Goal: Transaction & Acquisition: Purchase product/service

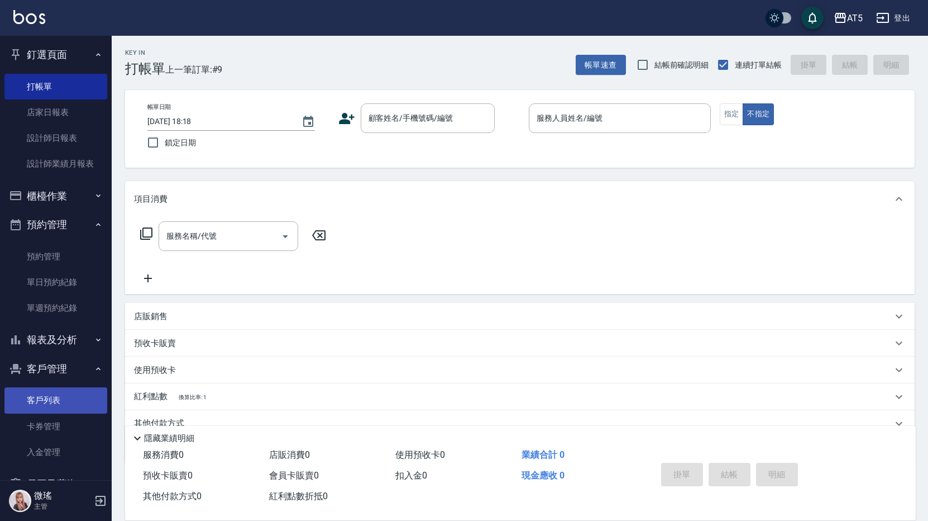
click at [69, 397] on link "客戶列表" at bounding box center [55, 400] width 103 height 26
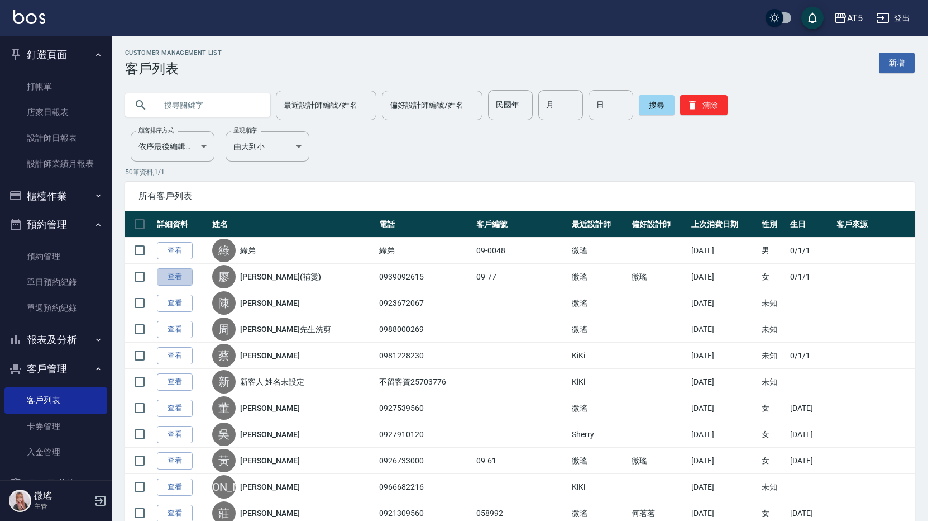
click at [179, 277] on link "查看" at bounding box center [175, 276] width 36 height 17
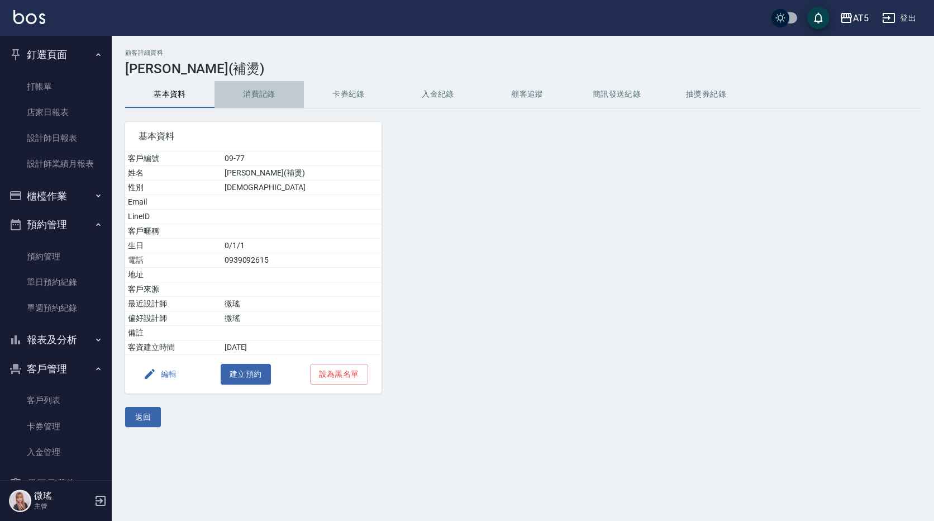
drag, startPoint x: 260, startPoint y: 89, endPoint x: 235, endPoint y: 107, distance: 30.8
click at [253, 94] on button "消費記錄" at bounding box center [258, 94] width 89 height 27
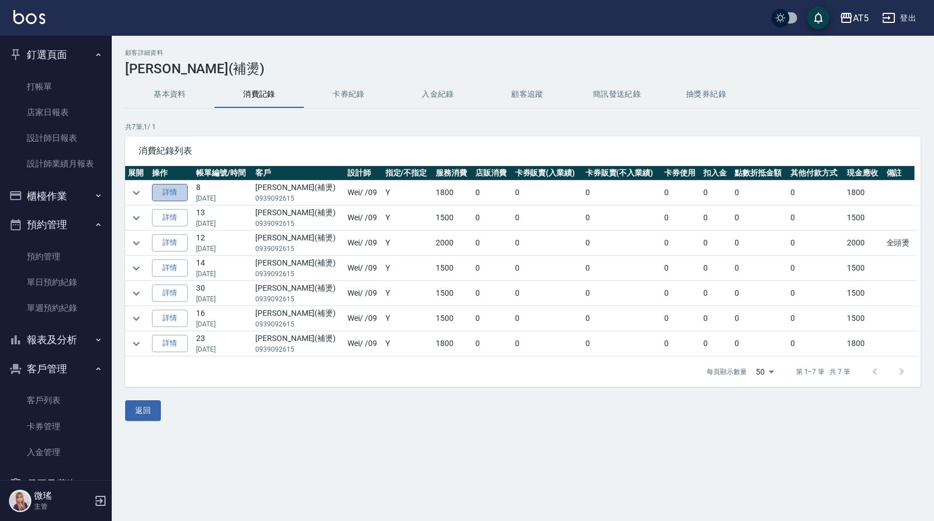
click at [166, 194] on link "詳情" at bounding box center [170, 192] width 36 height 17
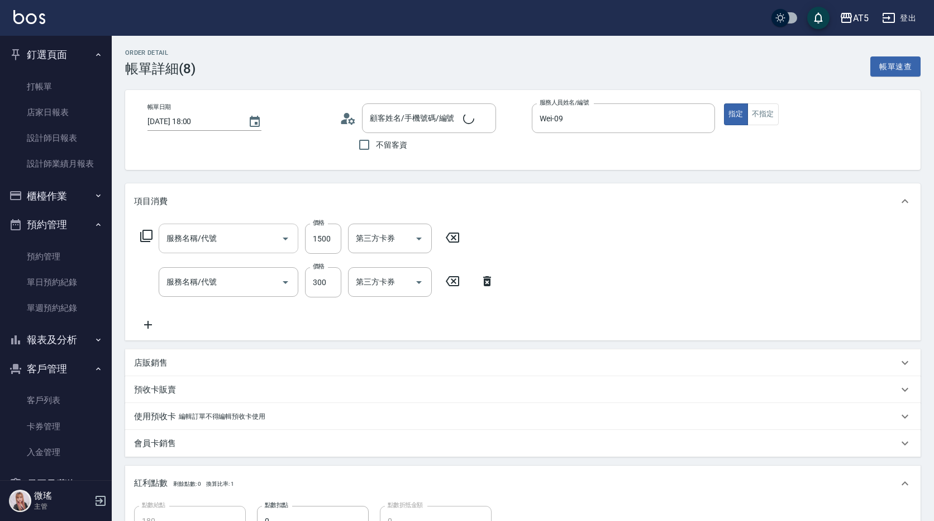
type input "2025/10/10 18:00"
type input "Wei-09"
type input "180"
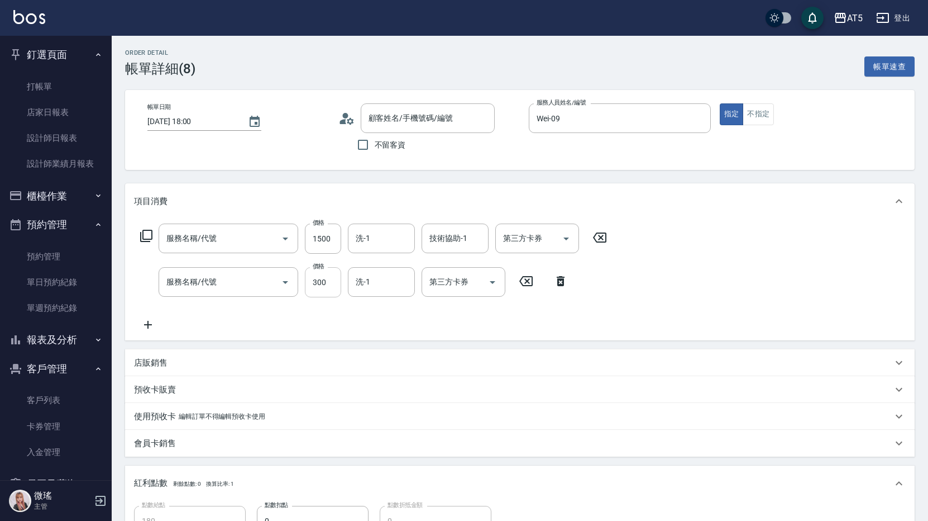
type input "燙髮(301)"
type input "洗髮(201)"
type input "廖小姐(補燙)/0939092615/09-77"
click at [328, 242] on input "1500" at bounding box center [323, 238] width 36 height 30
type input "2"
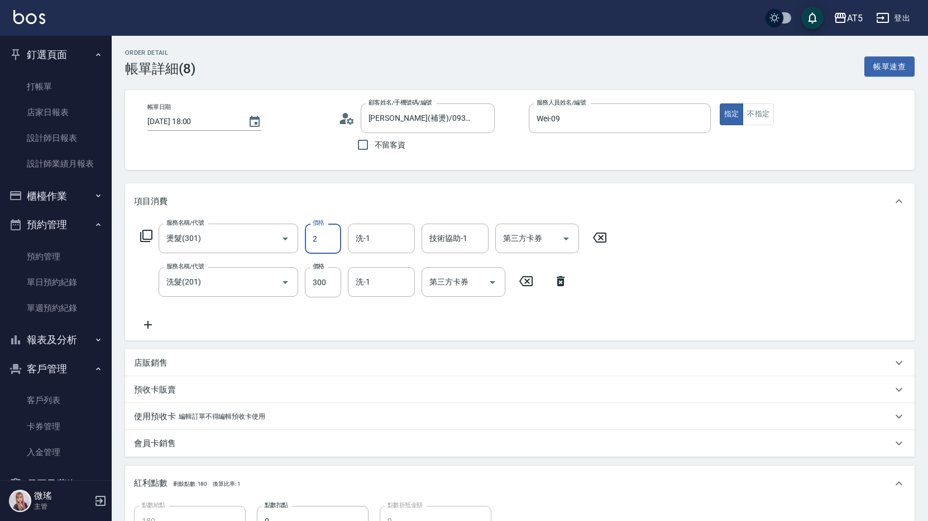
type input "30"
type input "250"
type input "50"
type input "2500"
type input "280"
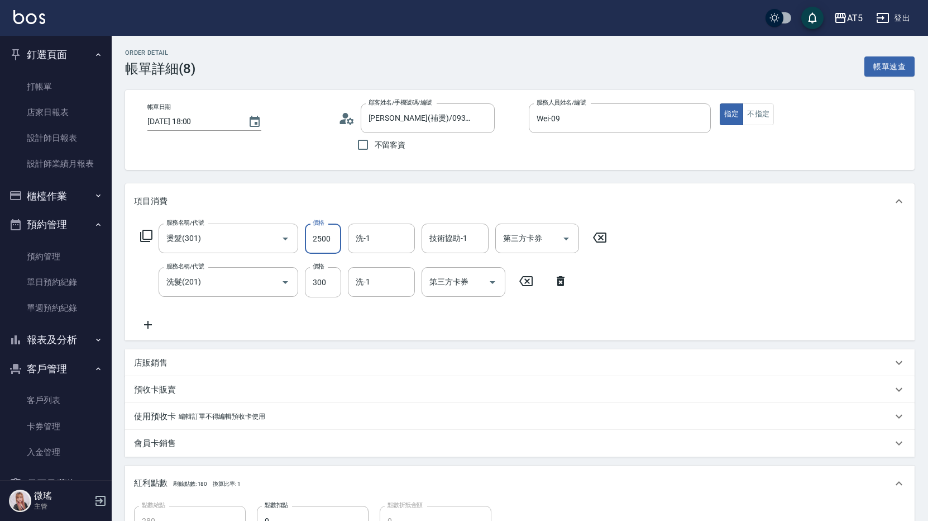
type input "2500"
click at [745, 275] on div "服務名稱/代號 燙髮(301) 服務名稱/代號 價格 2500 價格 洗-1 洗-1 技術協助-1 技術協助-1 第三方卡券 第三方卡券 服務名稱/代號 洗髮…" at bounding box center [520, 279] width 790 height 121
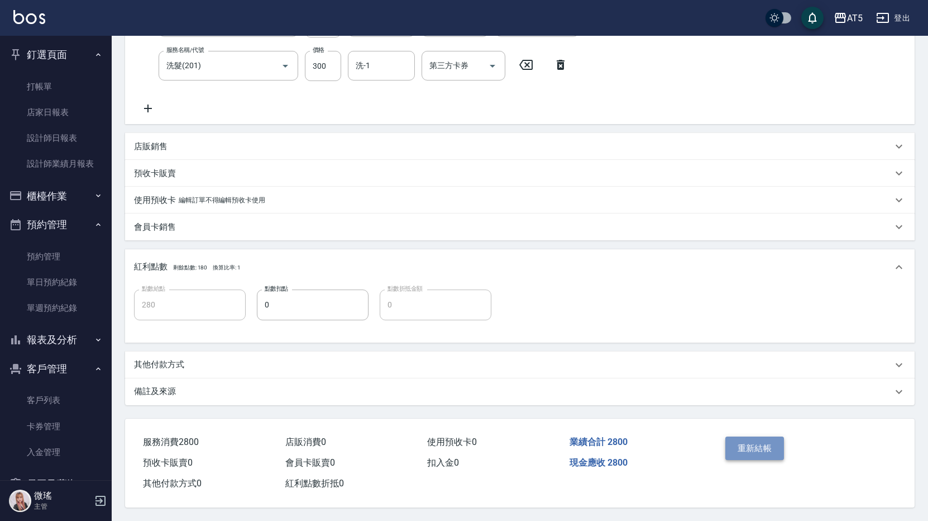
click at [762, 442] on button "重新結帳" at bounding box center [754, 447] width 59 height 23
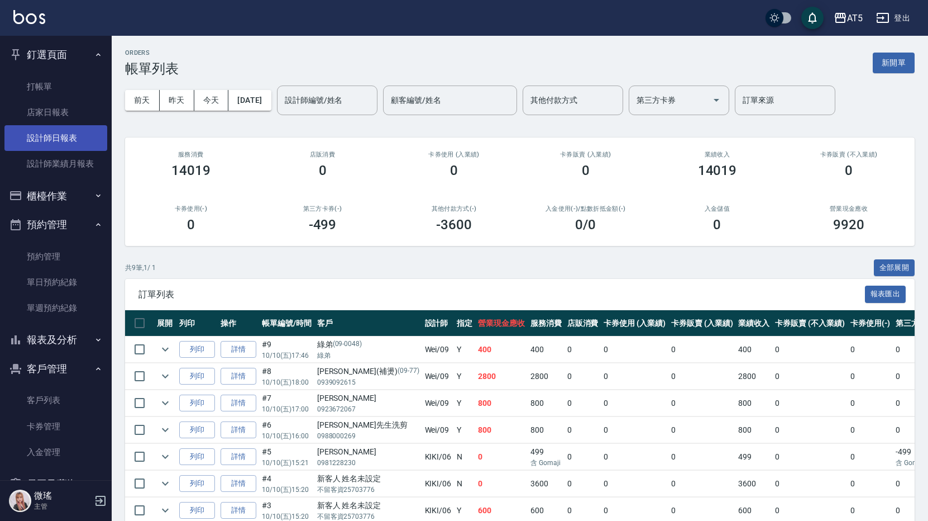
click at [61, 127] on link "設計師日報表" at bounding box center [55, 138] width 103 height 26
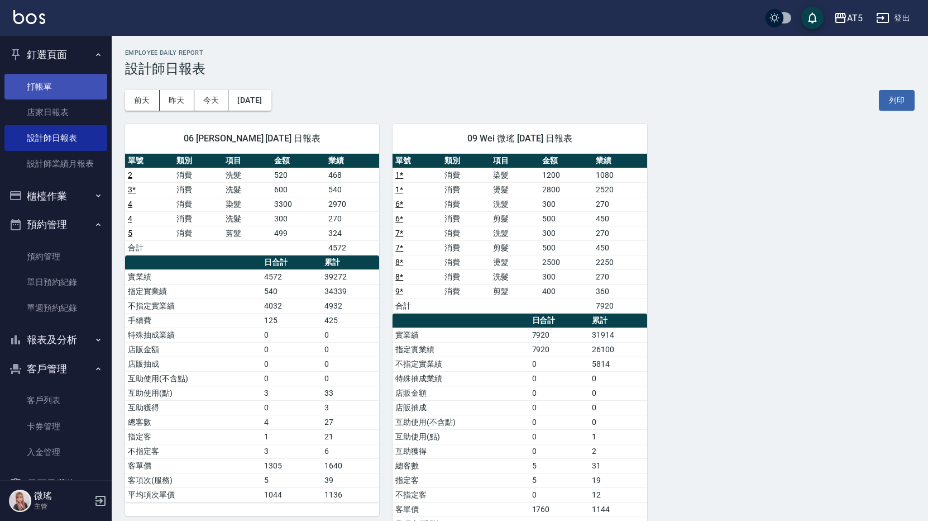
click at [32, 82] on link "打帳單" at bounding box center [55, 87] width 103 height 26
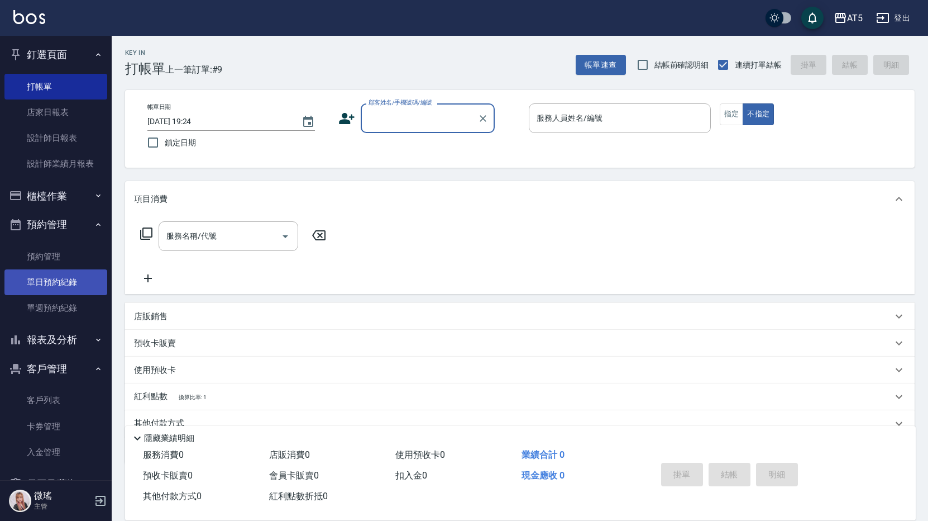
click at [64, 278] on link "單日預約紀錄" at bounding box center [55, 282] width 103 height 26
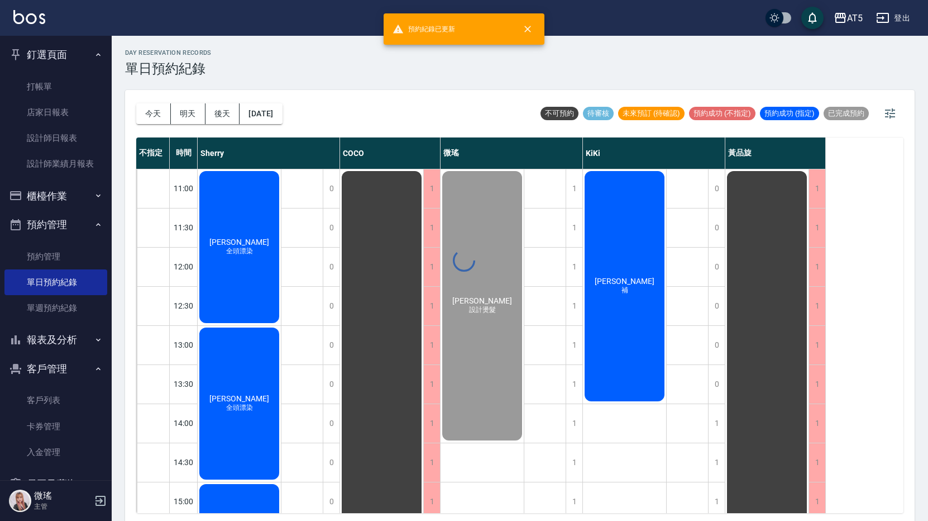
click at [250, 223] on div "李欣芸 全頭漂染" at bounding box center [239, 246] width 83 height 155
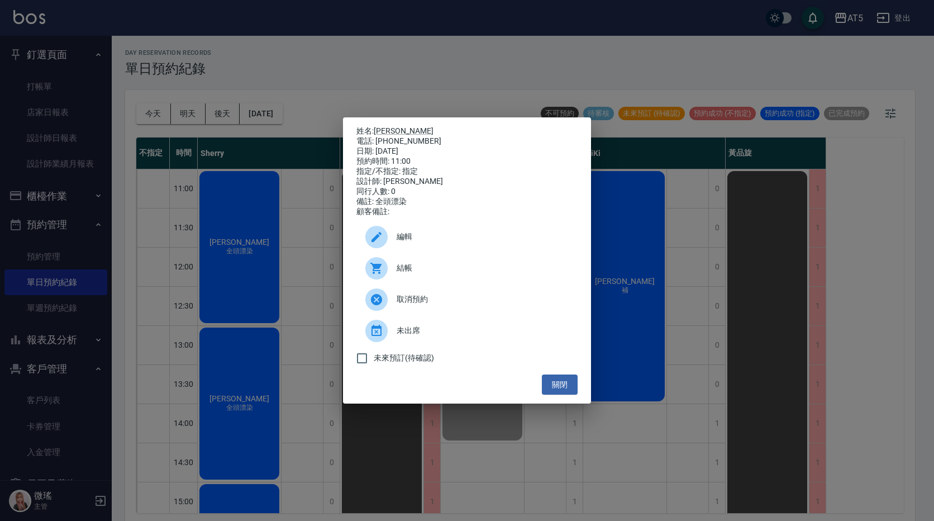
click at [403, 264] on div "結帳" at bounding box center [466, 267] width 221 height 31
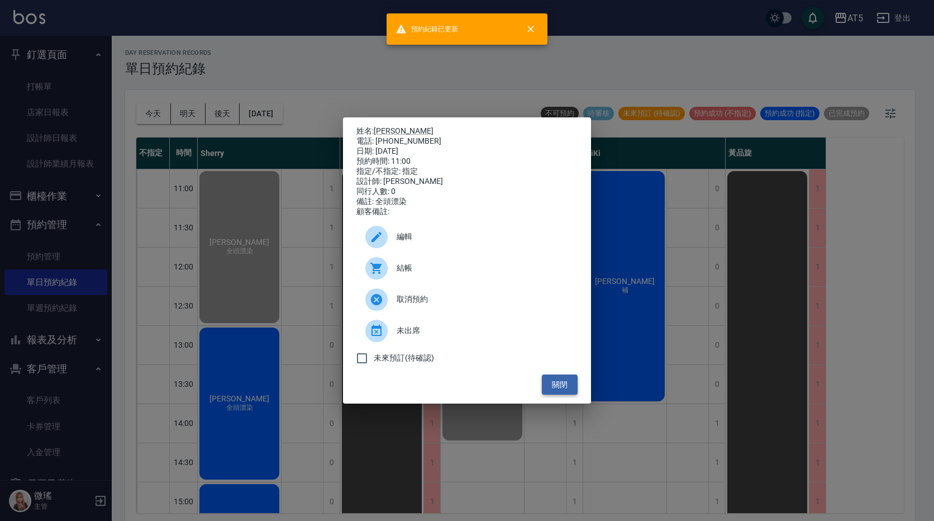
drag, startPoint x: 560, startPoint y: 386, endPoint x: 551, endPoint y: 380, distance: 10.8
click at [560, 384] on button "關閉" at bounding box center [560, 384] width 36 height 21
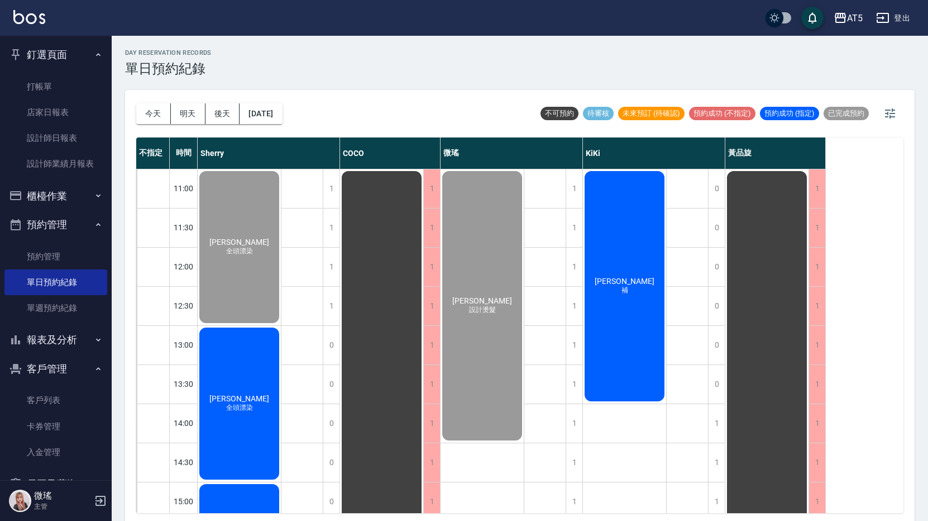
click at [260, 392] on div "陳郁璇 全頭漂染" at bounding box center [239, 403] width 83 height 155
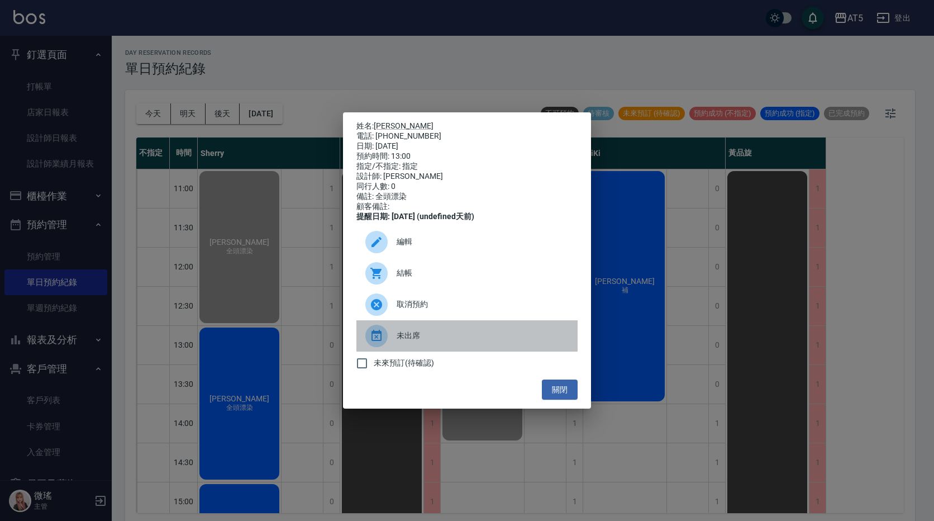
click at [424, 336] on span "未出席" at bounding box center [483, 336] width 172 height 12
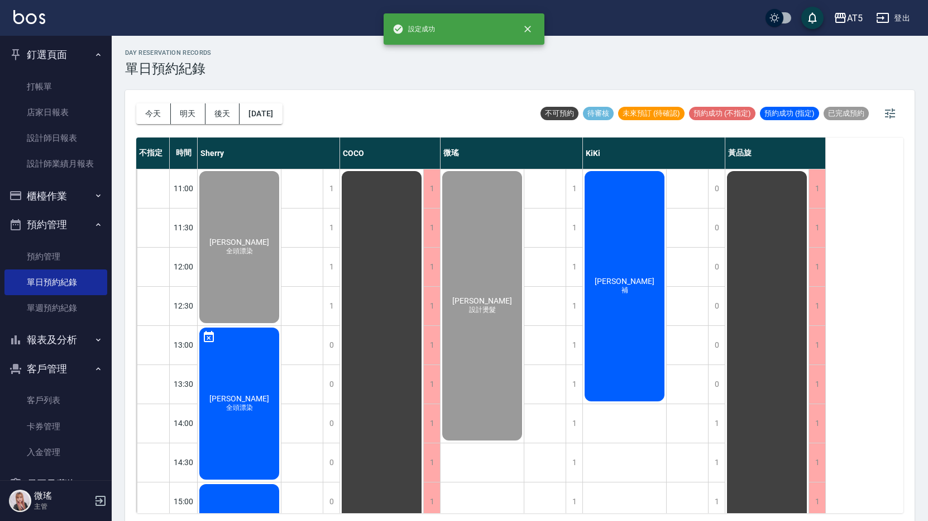
scroll to position [223, 0]
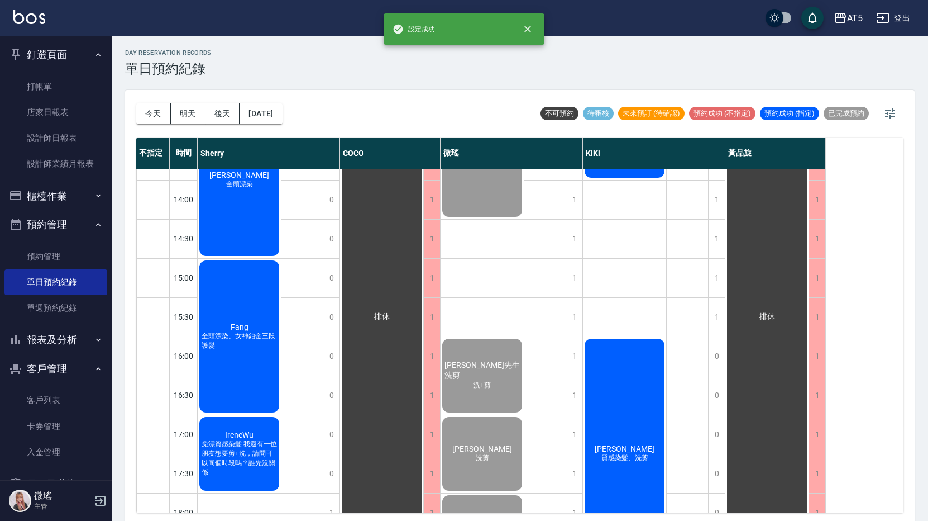
click at [249, 354] on div "Fang 全頭漂染、女神鉑金三段護髮" at bounding box center [239, 336] width 83 height 155
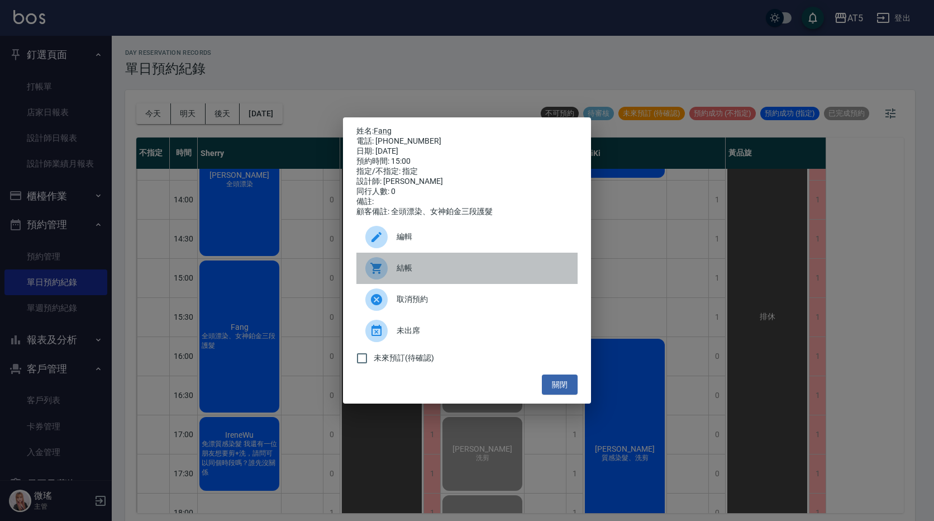
click at [433, 280] on div "結帳" at bounding box center [466, 267] width 221 height 31
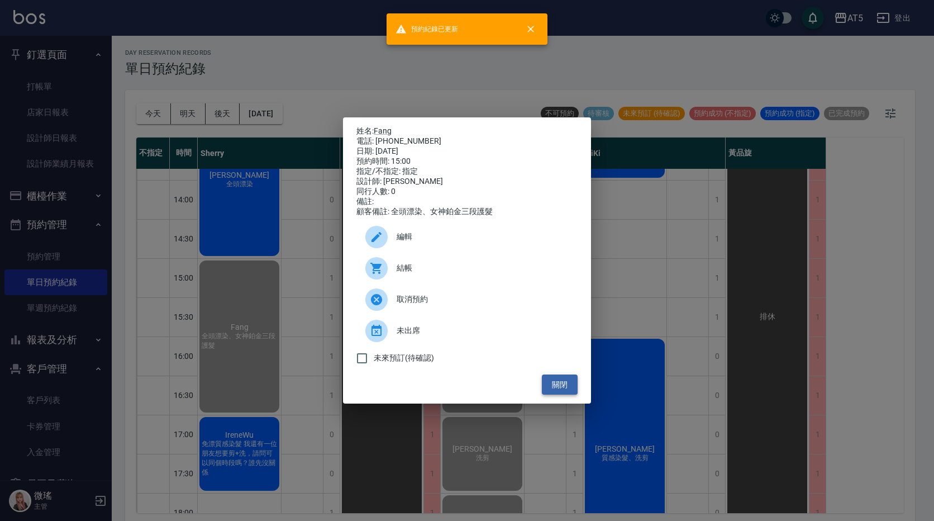
click at [550, 389] on button "關閉" at bounding box center [560, 384] width 36 height 21
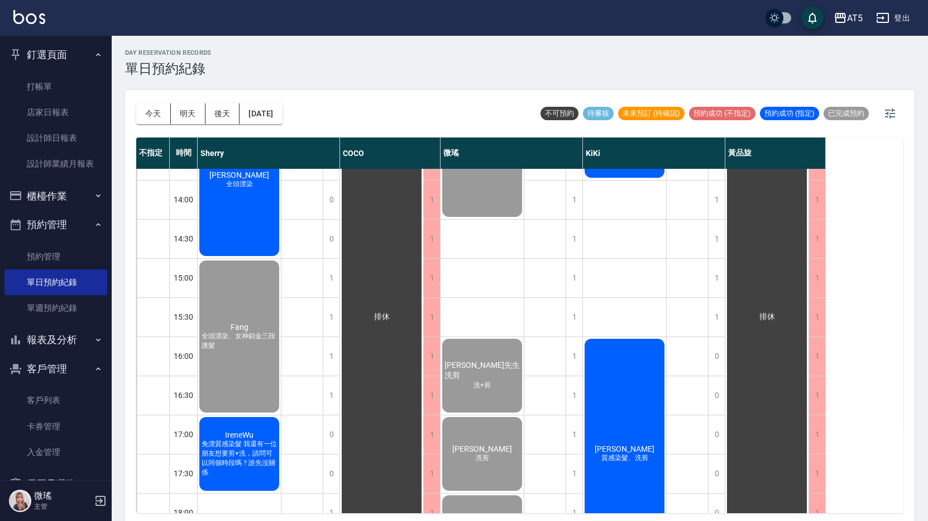
click at [210, 461] on span "免漂質感染髮 我還有一位朋友想要剪+洗，請問可以同個時段嗎？誰先沒關係" at bounding box center [239, 458] width 80 height 38
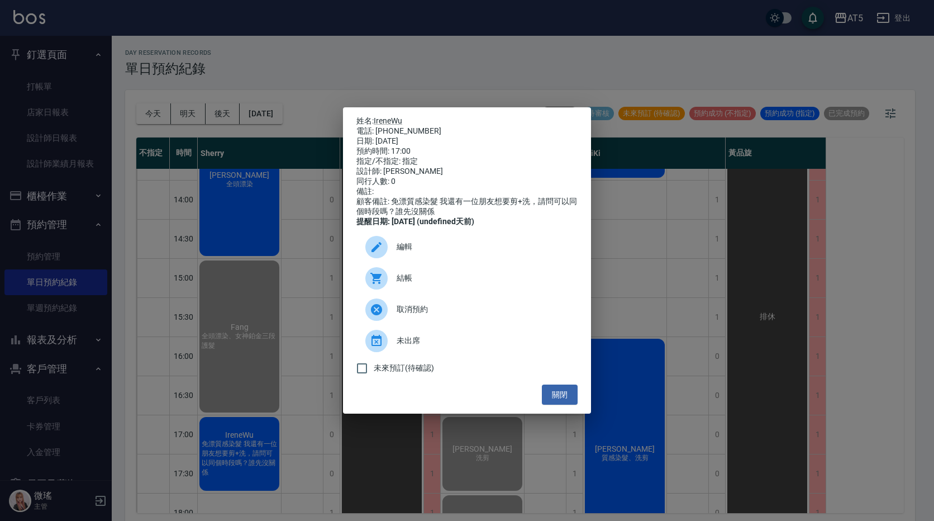
click at [388, 285] on div at bounding box center [380, 278] width 31 height 22
click at [560, 384] on ul "編輯 結帳 取消預約 未出席 未來預訂(待確認)" at bounding box center [466, 305] width 221 height 157
click at [559, 395] on button "關閉" at bounding box center [560, 394] width 36 height 21
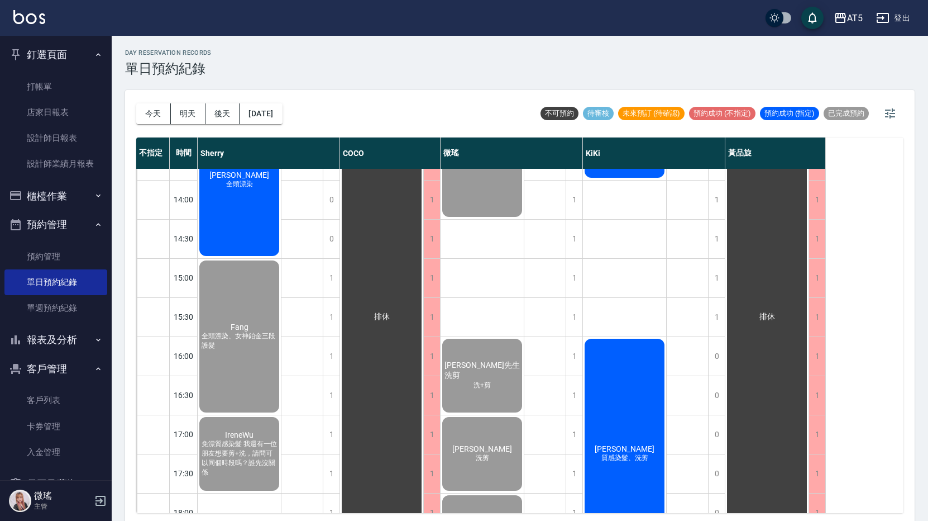
click at [630, 383] on div "劉俐彣 質感染髮、洗剪" at bounding box center [624, 453] width 83 height 233
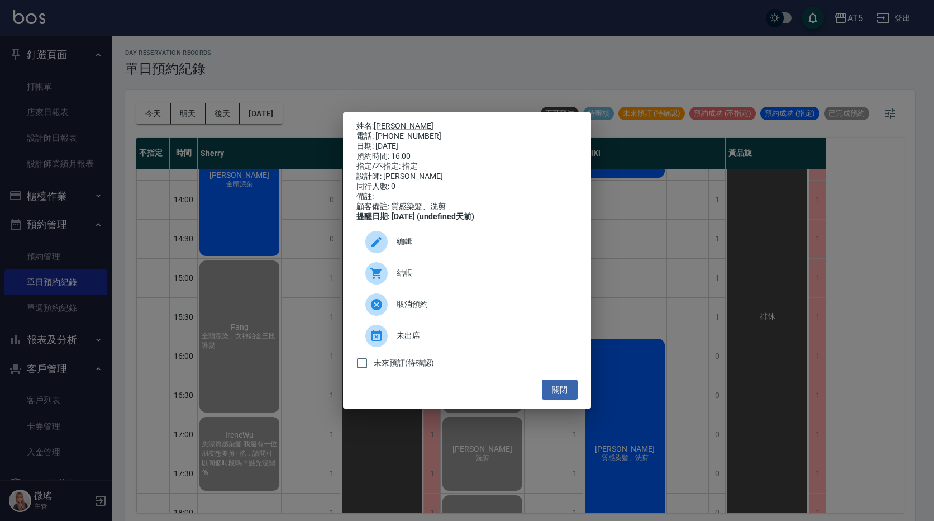
click at [477, 279] on span "結帳" at bounding box center [483, 273] width 172 height 12
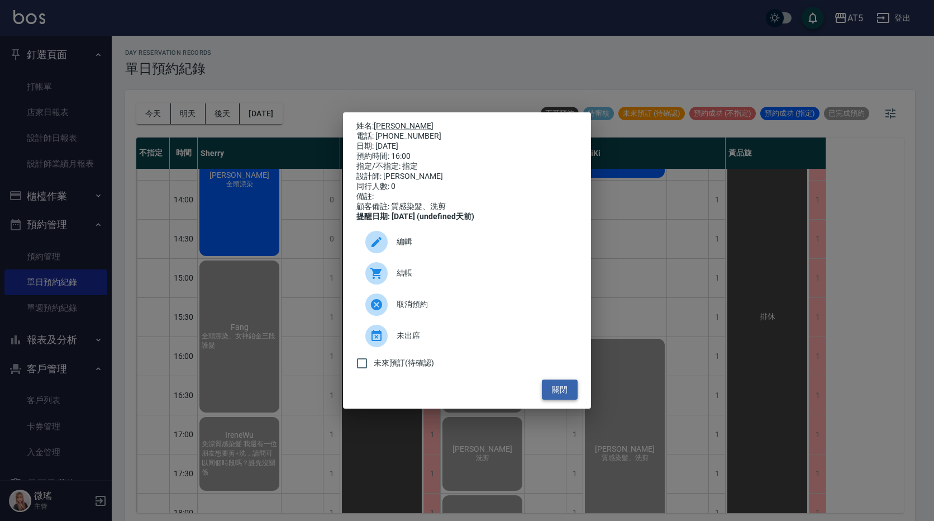
click at [565, 385] on button "關閉" at bounding box center [560, 389] width 36 height 21
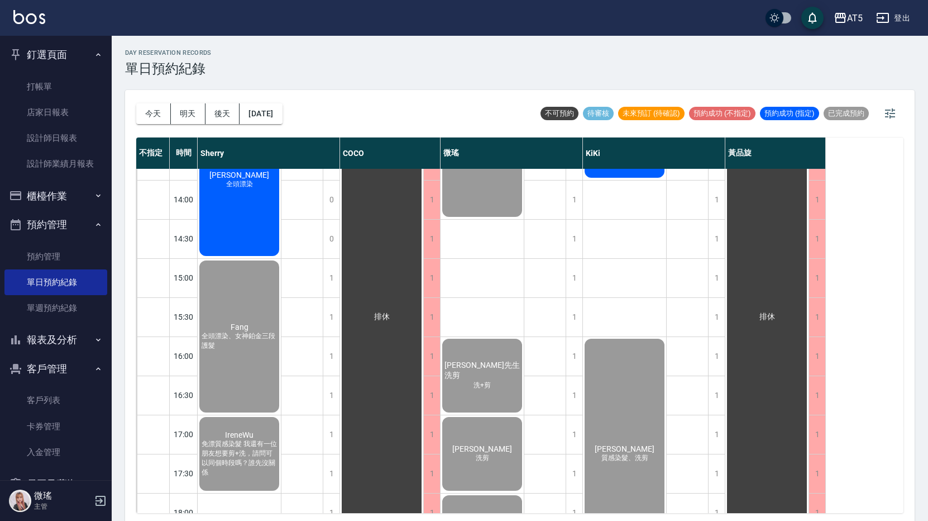
scroll to position [0, 0]
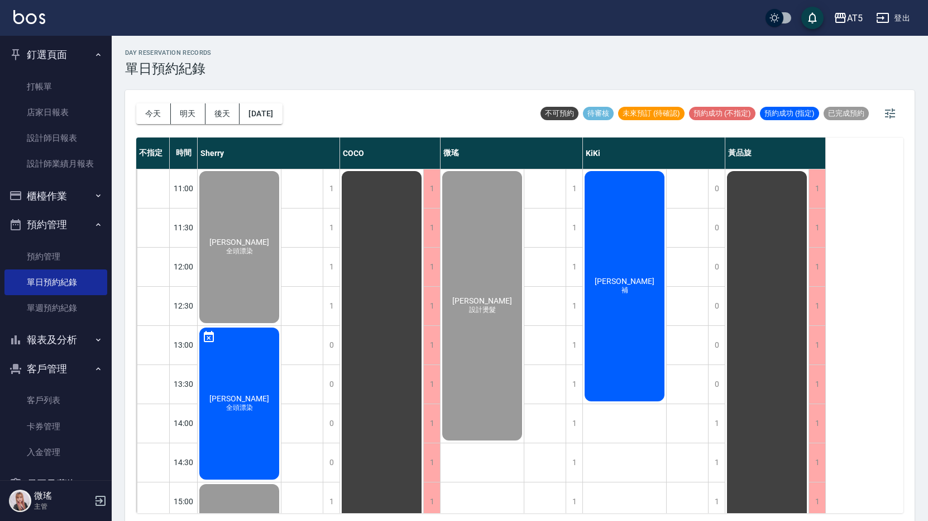
click at [70, 188] on button "櫃檯作業" at bounding box center [55, 196] width 103 height 29
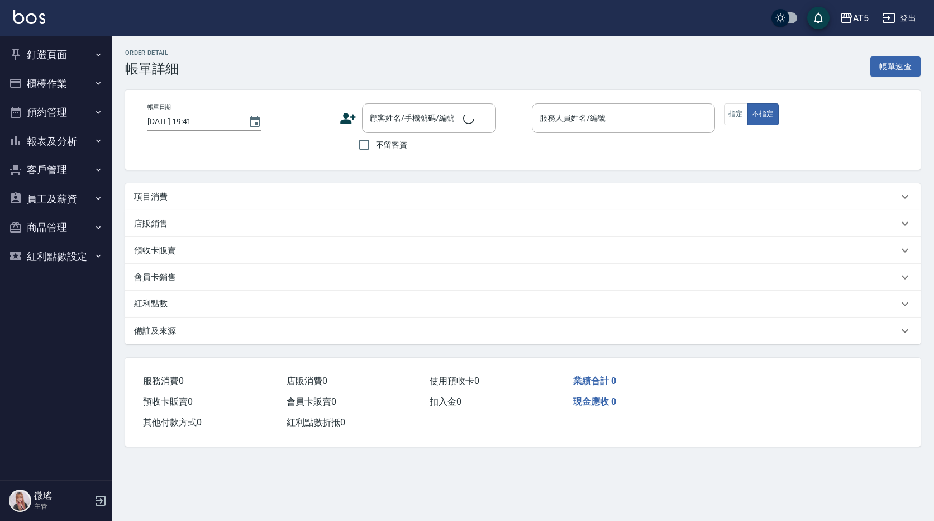
click at [334, 203] on div "項目消費" at bounding box center [522, 196] width 795 height 27
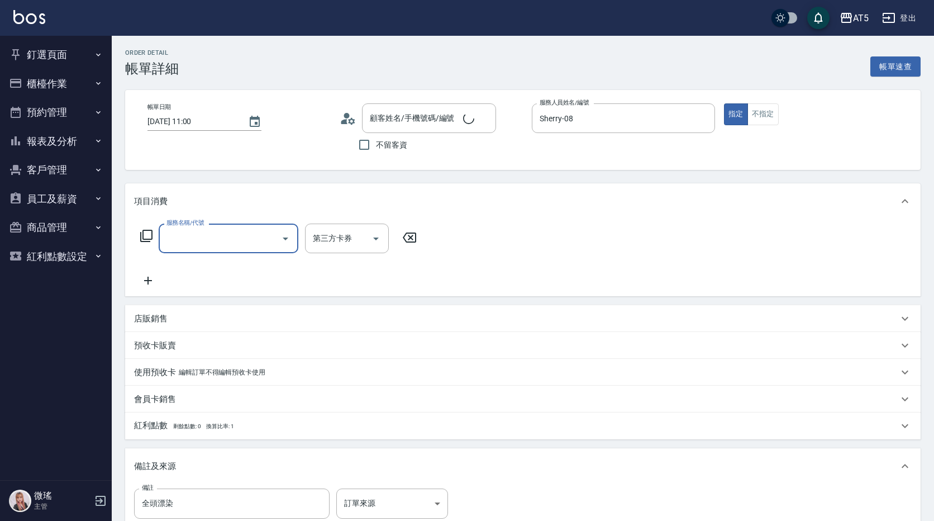
type input "2025/10/10 11:00"
type input "Sherry-08"
type input "全頭漂染"
click at [219, 241] on input "服務名稱/代號" at bounding box center [220, 238] width 113 height 20
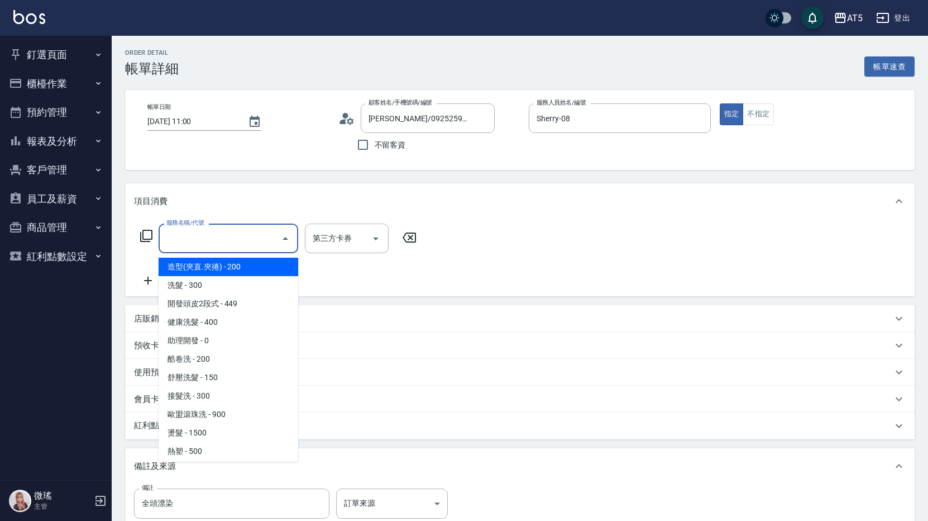
type input "李欣芸/0925259153/null"
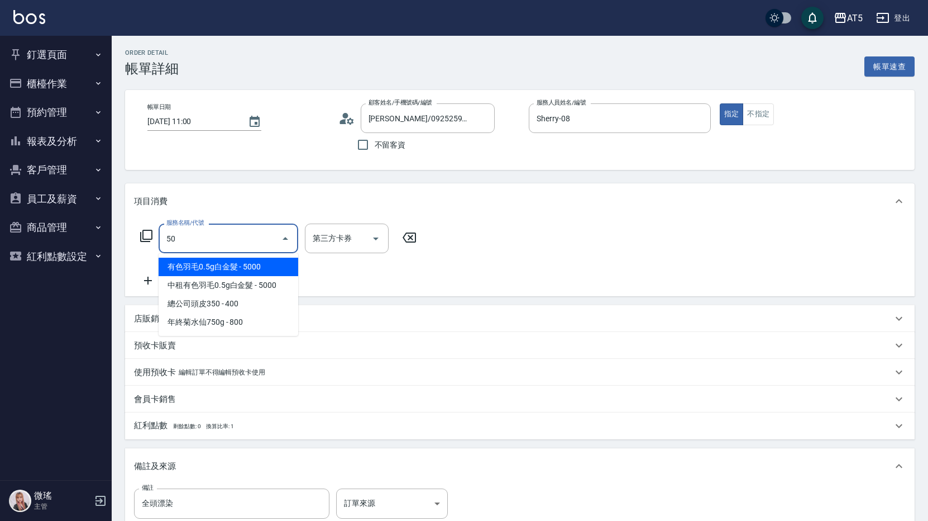
type input "501"
type input "100"
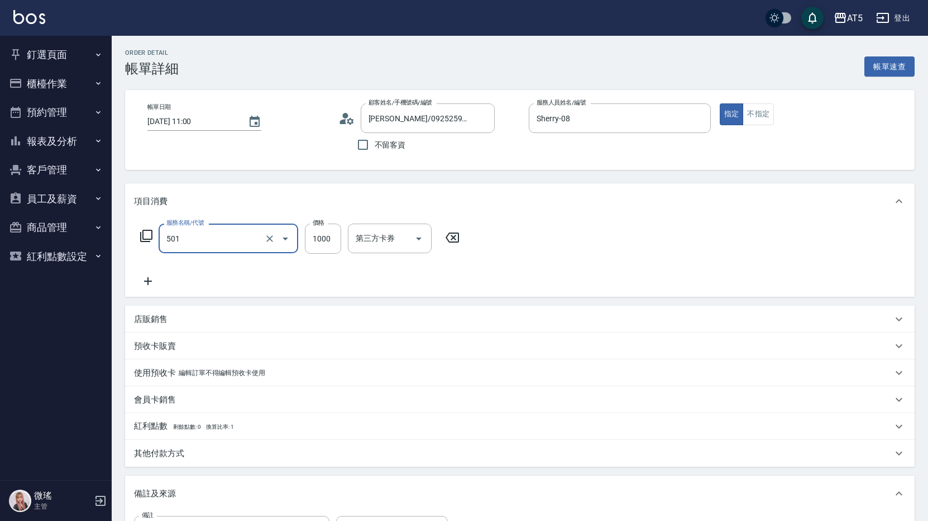
type input "染髮(501)"
type input "2"
type input "0"
type input "24"
type input "20"
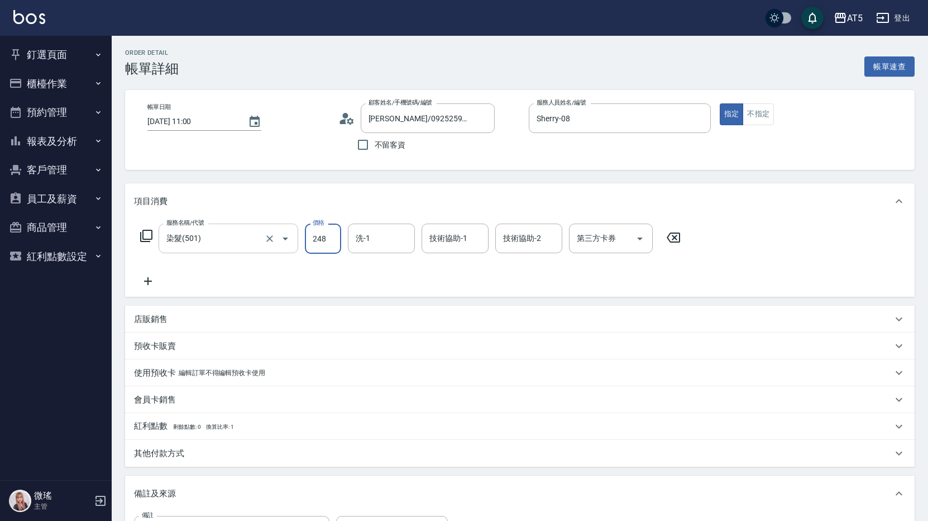
type input "2480"
type input "240"
type input "2480"
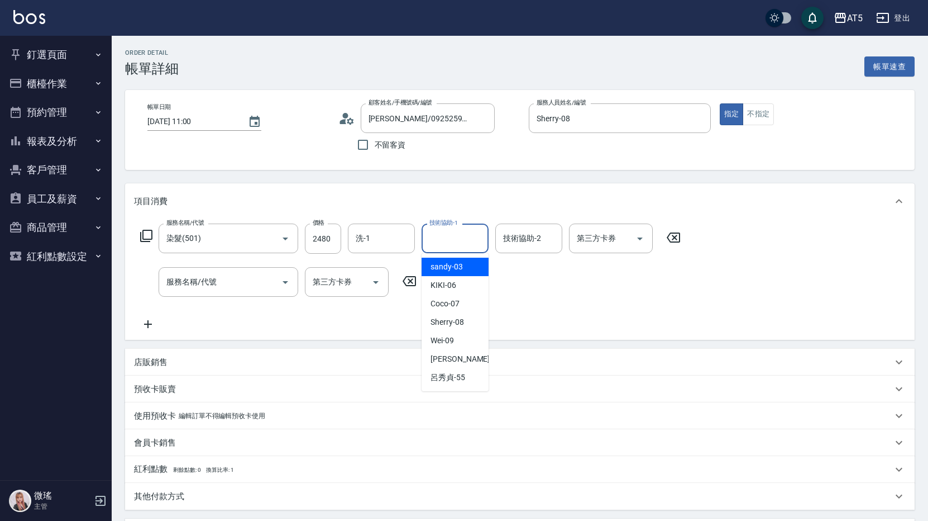
click at [438, 238] on div "技術協助-1 技術協助-1" at bounding box center [455, 238] width 67 height 30
click at [271, 243] on icon "Clear" at bounding box center [269, 238] width 11 height 11
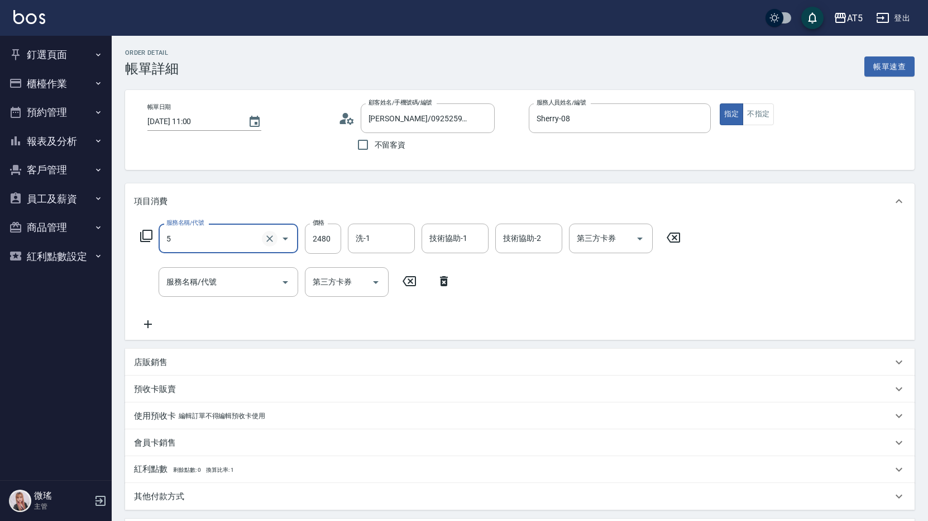
type input "50"
type input "0"
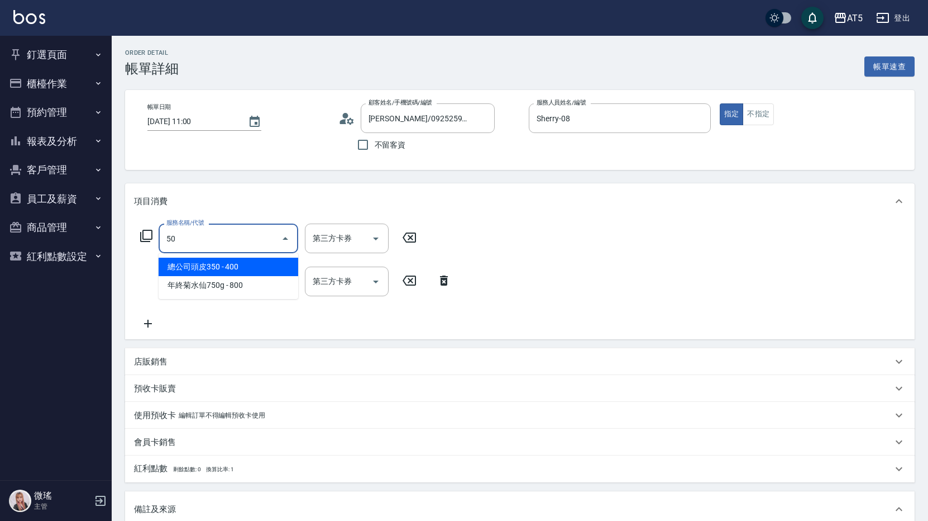
type input "502"
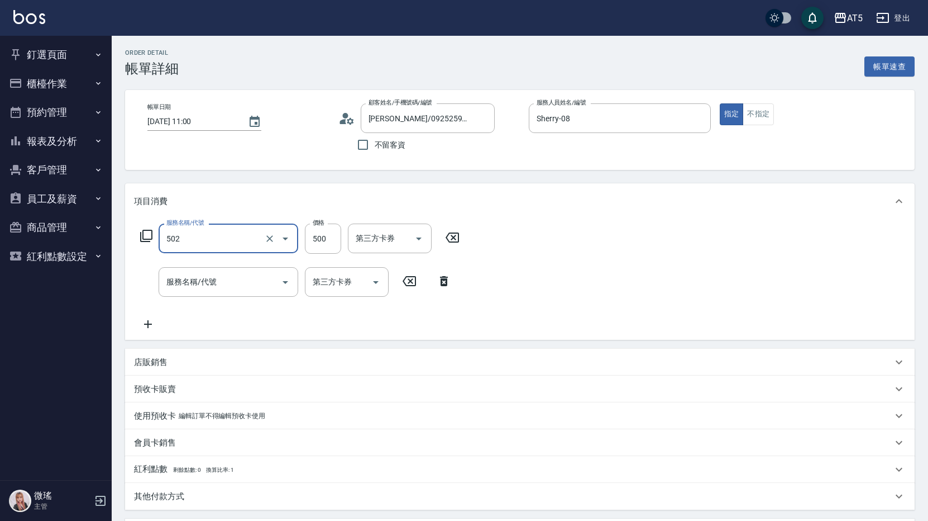
type input "50"
type input "漂髮(502)"
type input "2"
type input "0"
type input "24"
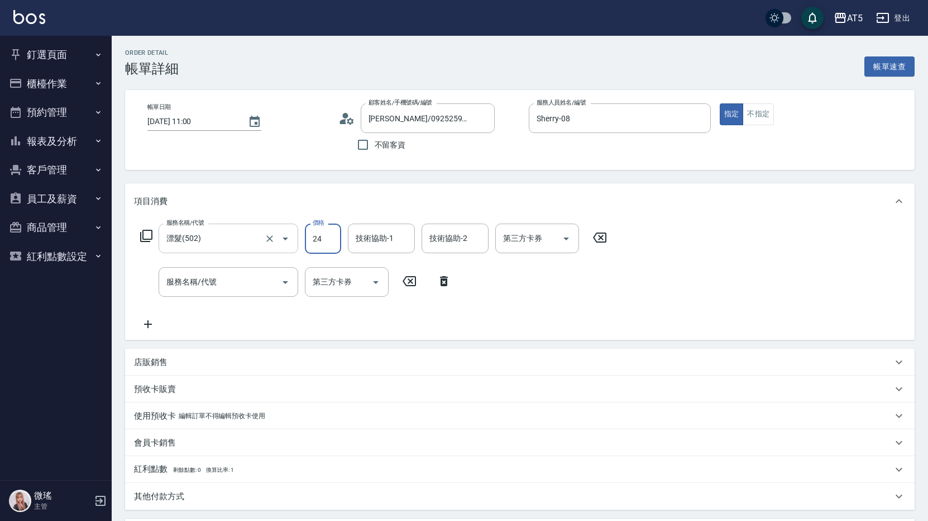
type input "20"
type input "2480"
type input "240"
type input "2480"
type input "[PERSON_NAME]-11"
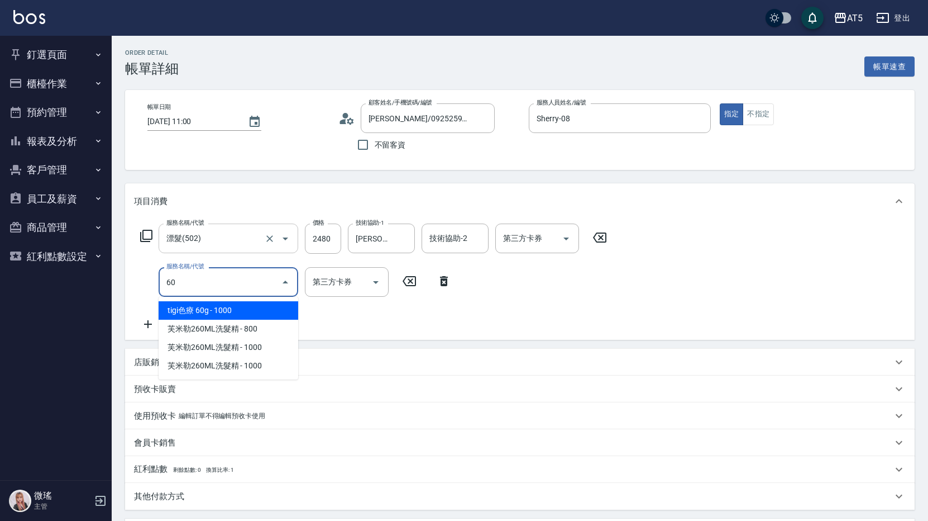
type input "602"
type input "340"
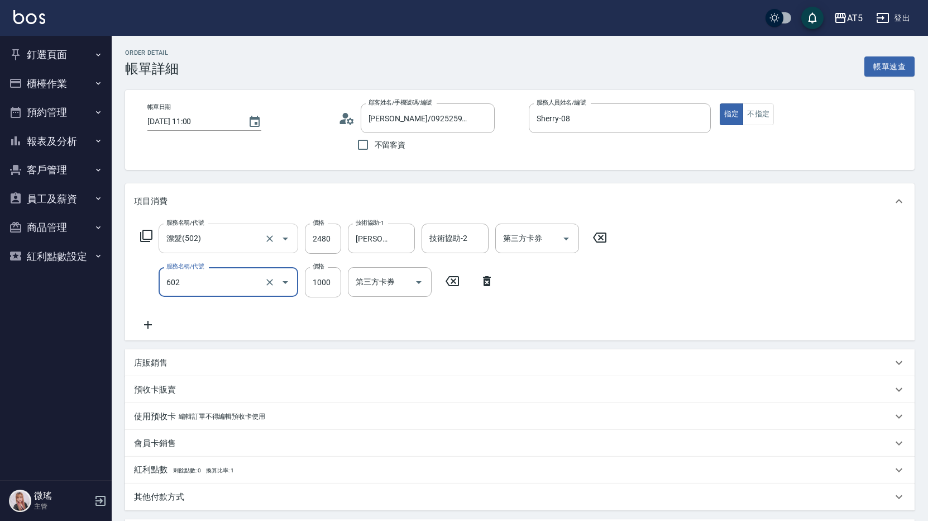
type input "自備鉑金(602)"
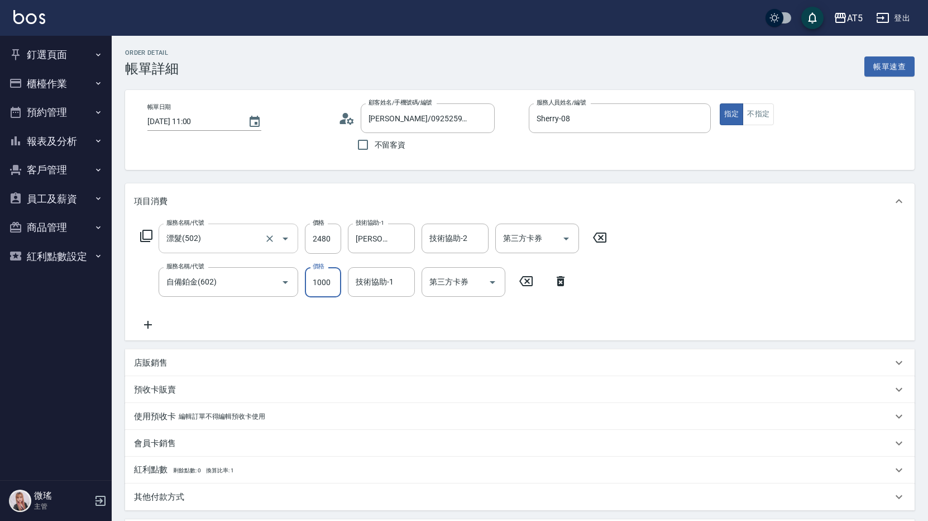
type input "2"
type input "250"
type input "270"
type input "2500"
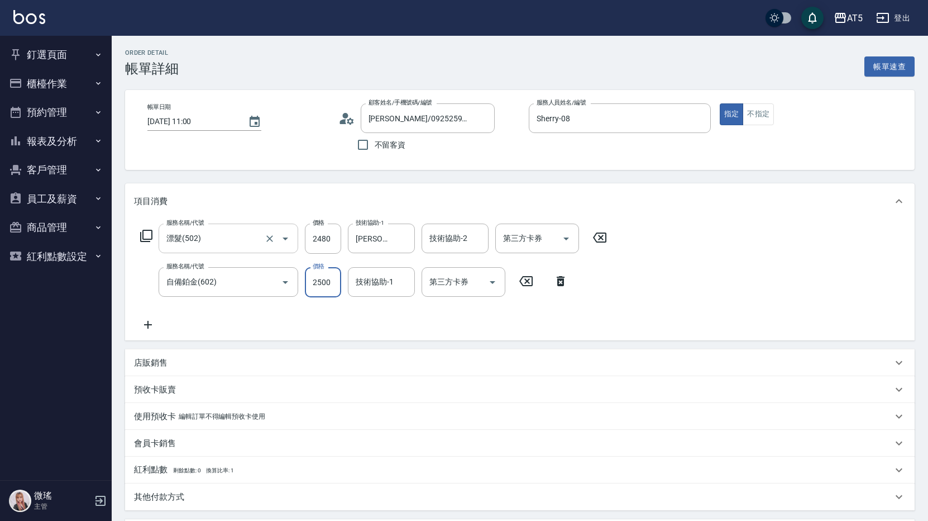
type input "490"
type input "2500"
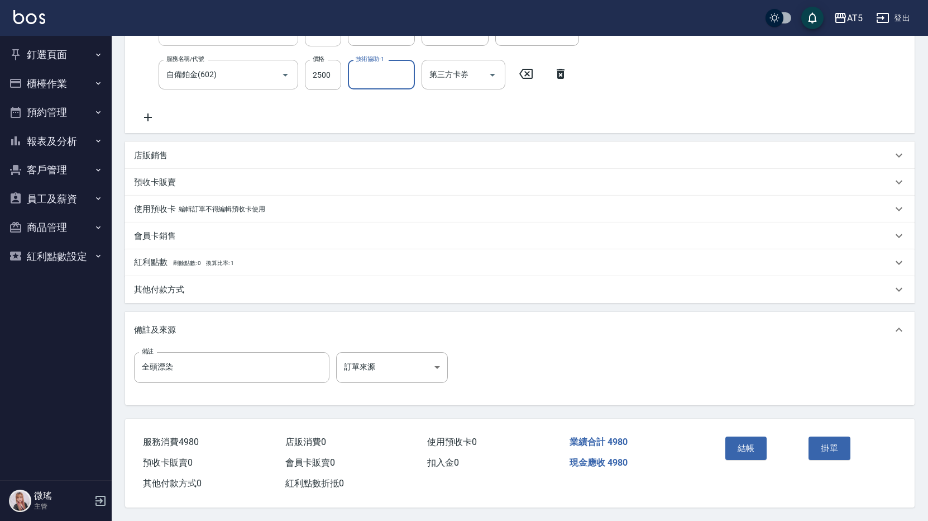
click at [751, 450] on button "結帳" at bounding box center [746, 447] width 42 height 23
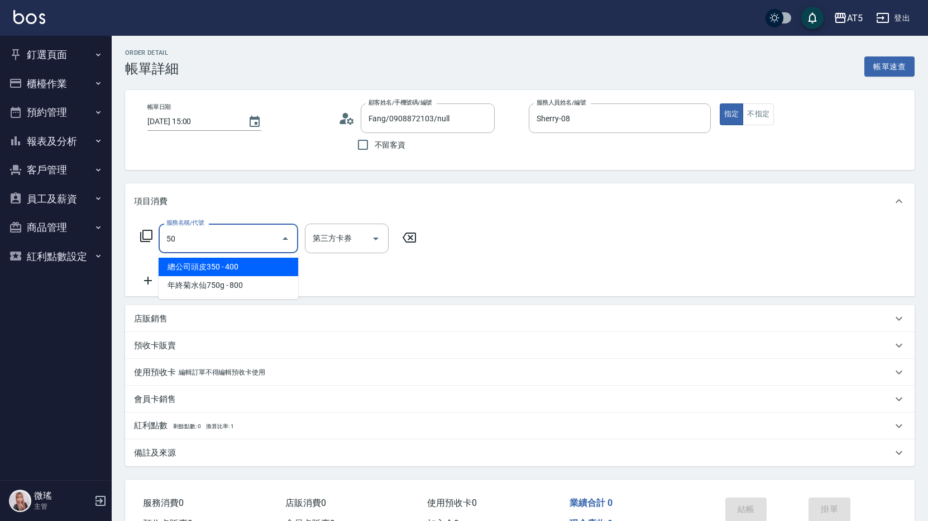
type input "501"
type input "100"
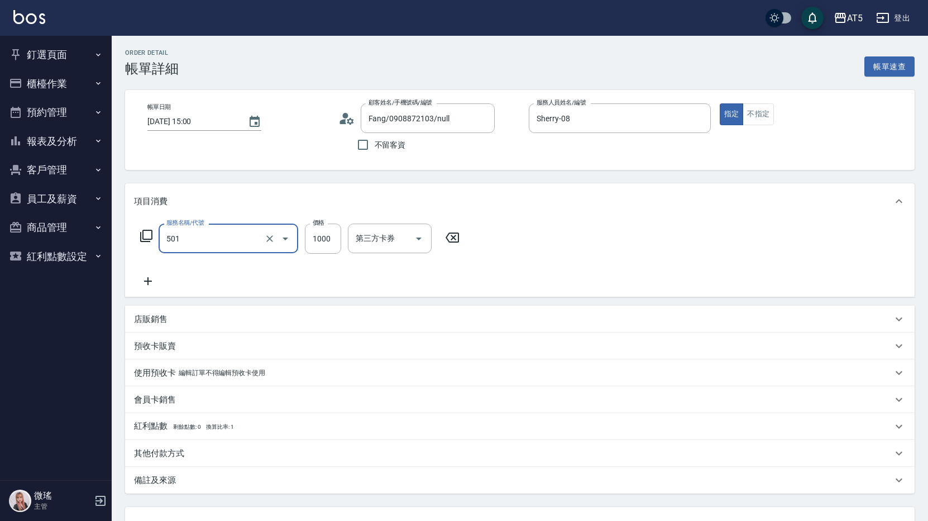
type input "染髮(501)"
type input "0"
type input "24"
type input "20"
type input "2480"
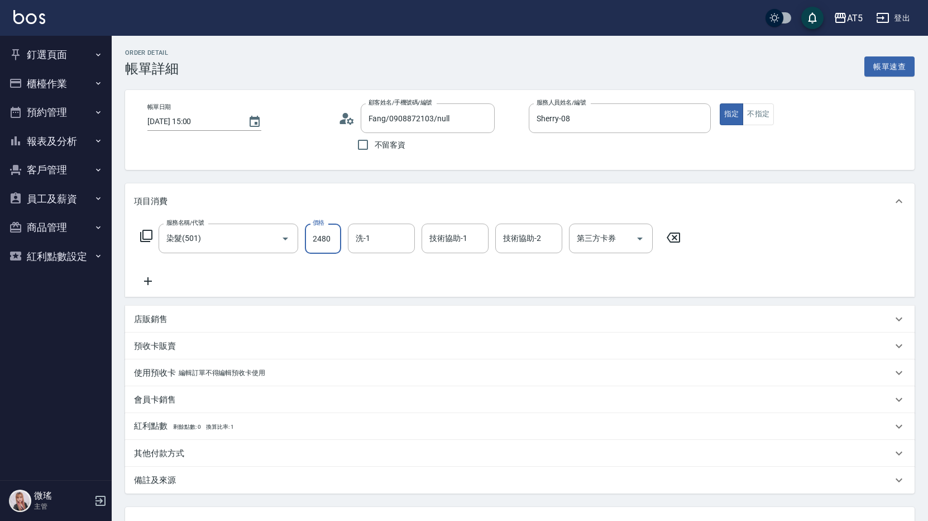
type input "240"
type input "2480"
type input "葵葵-11"
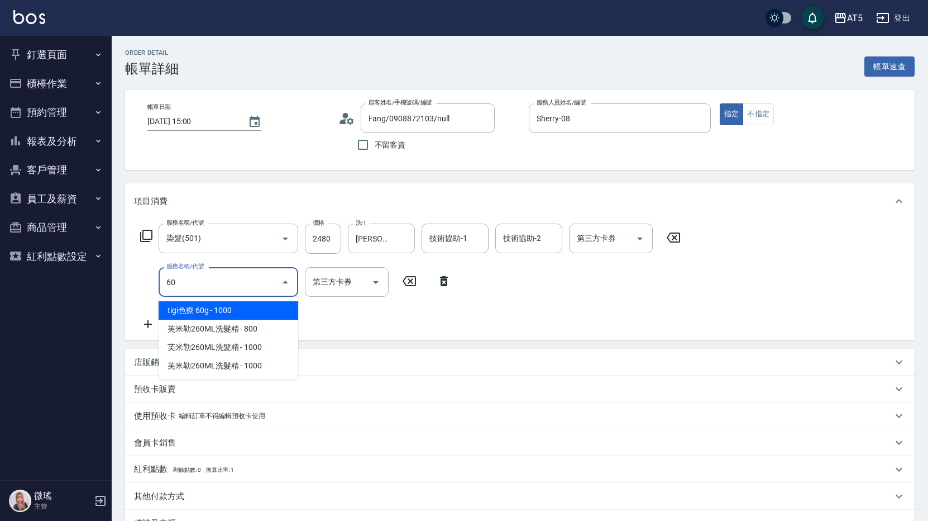
type input "602"
type input "340"
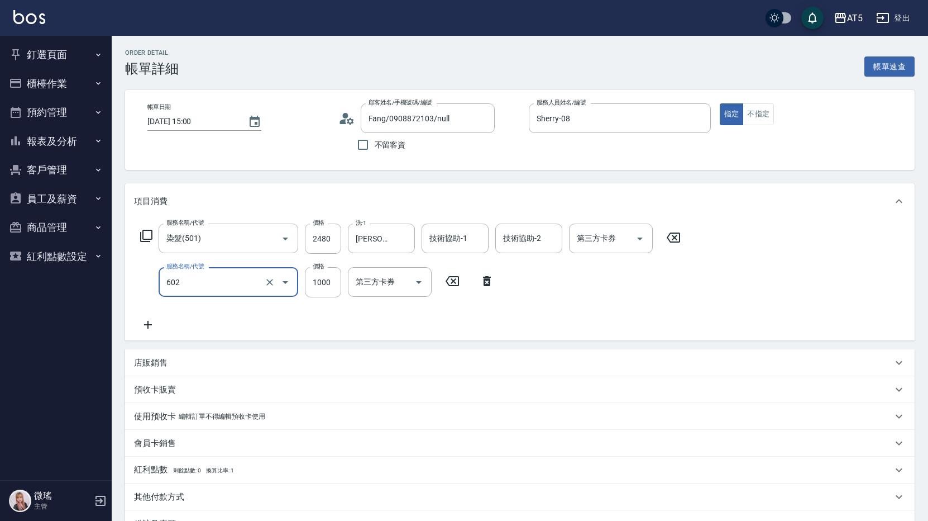
type input "自備鉑金(602)"
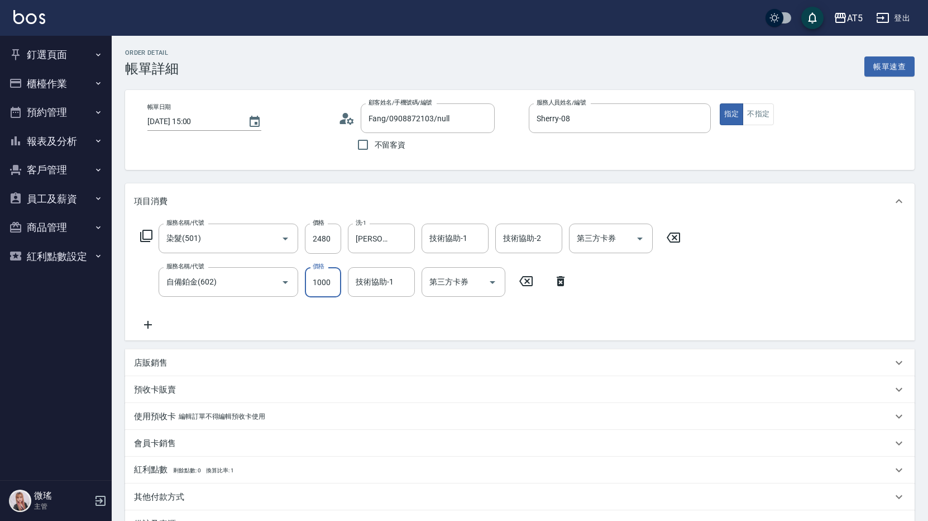
type input "3"
type input "240"
type input "30"
type input "250"
type input "300"
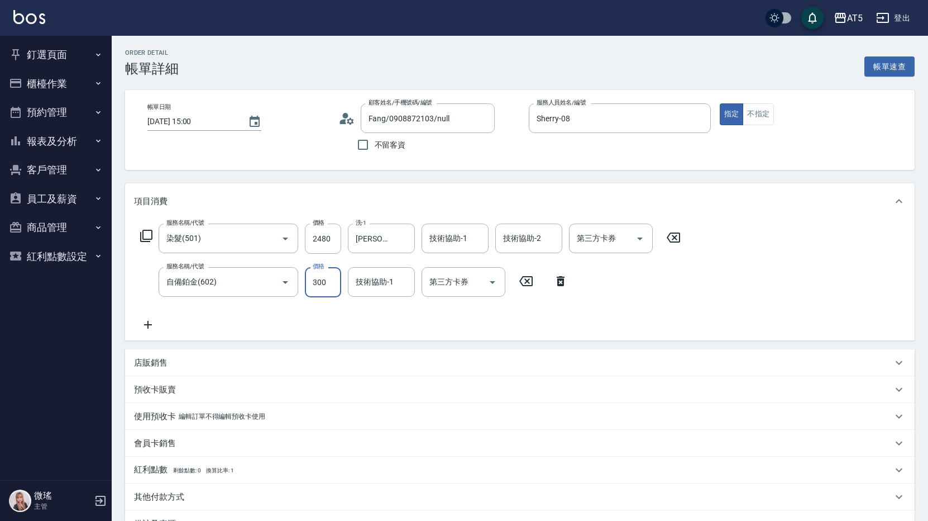
type input "270"
type input "3000"
type input "540"
type input "3000"
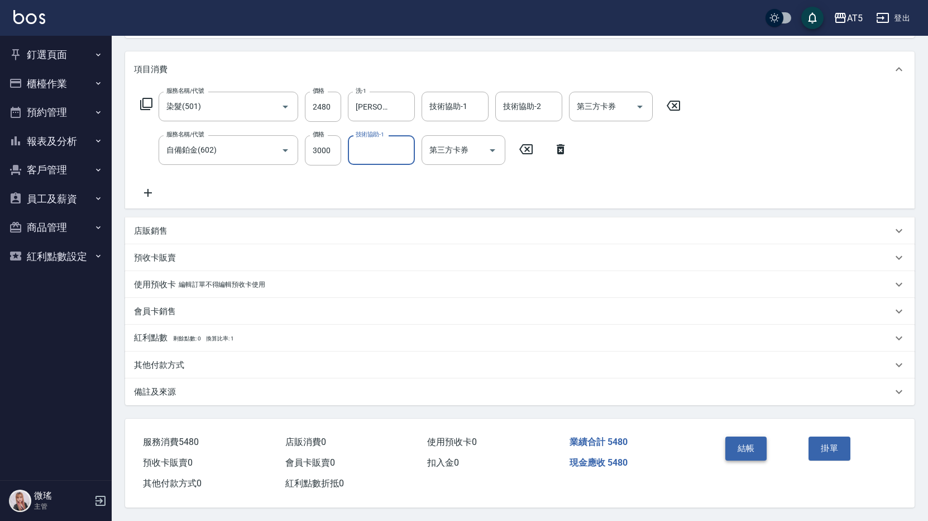
click at [746, 442] on button "結帳" at bounding box center [746, 447] width 42 height 23
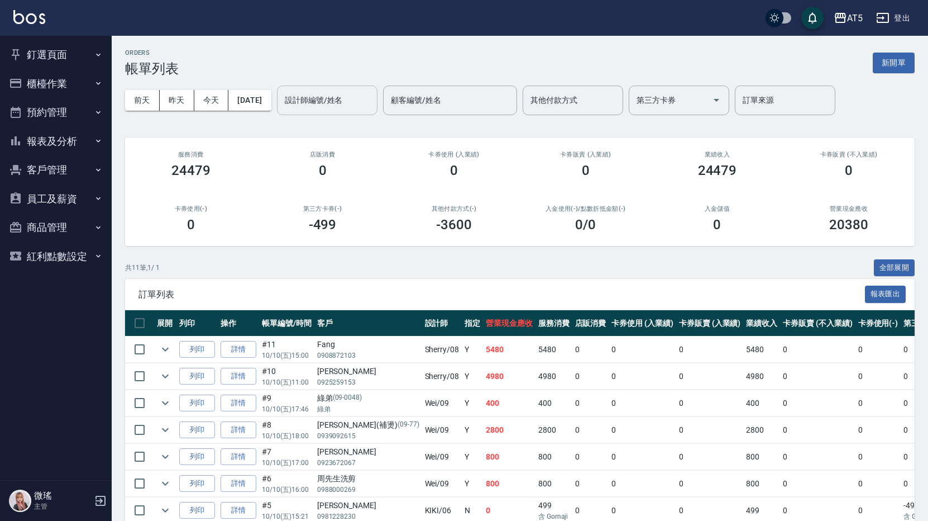
click at [372, 99] on input "設計師編號/姓名" at bounding box center [327, 100] width 90 height 20
click at [103, 140] on button "報表及分析" at bounding box center [55, 141] width 103 height 29
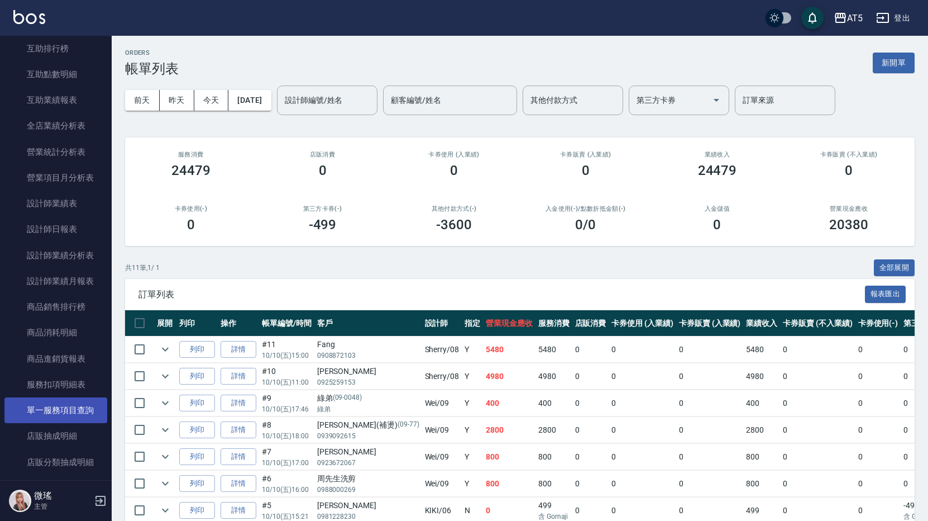
scroll to position [223, 0]
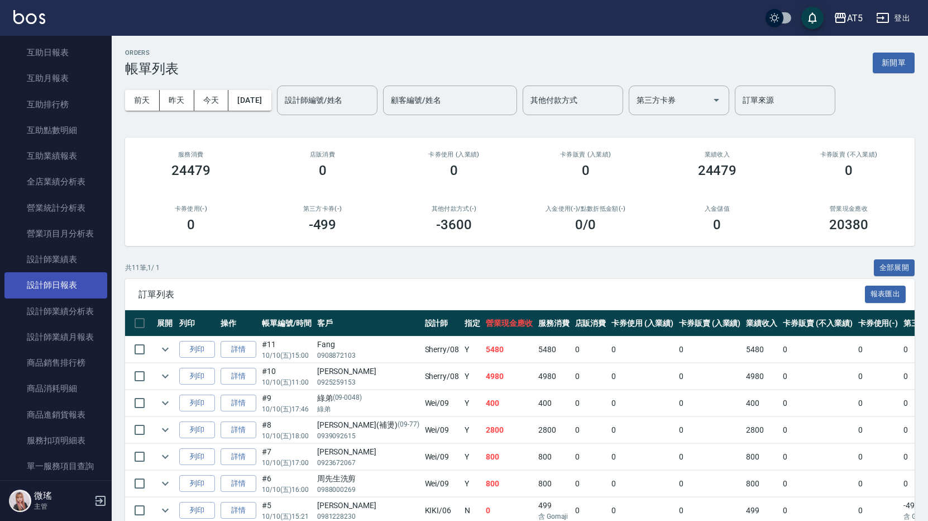
click at [69, 279] on link "設計師日報表" at bounding box center [55, 285] width 103 height 26
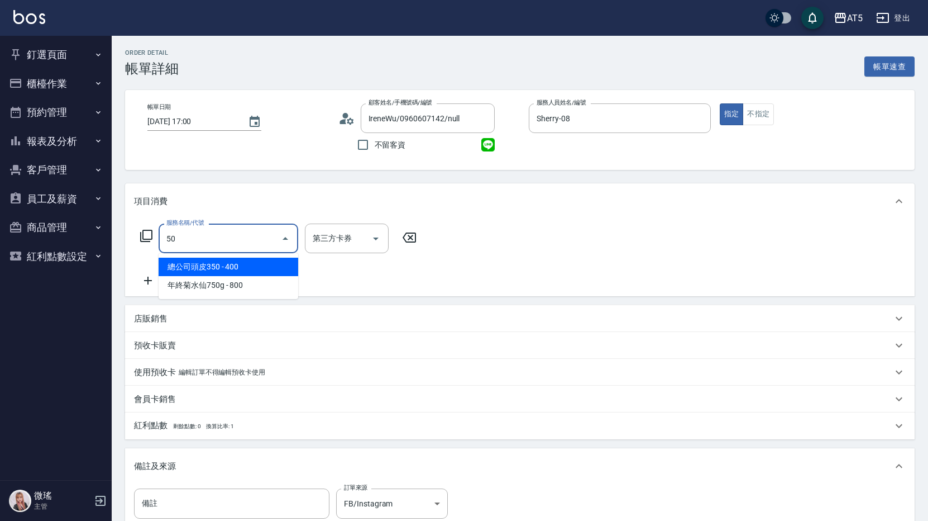
type input "501"
type input "100"
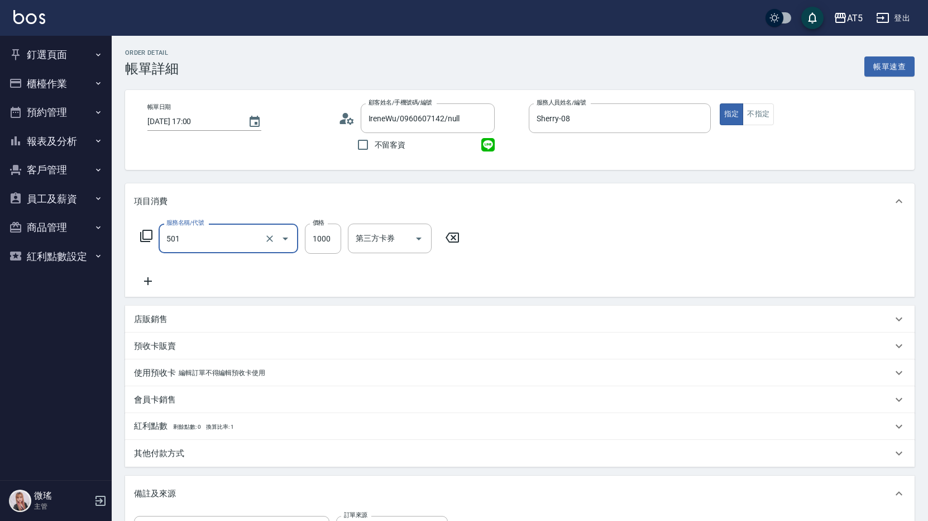
type input "染髮(501)"
type input "0"
type input "208"
type input "200"
type input "2080"
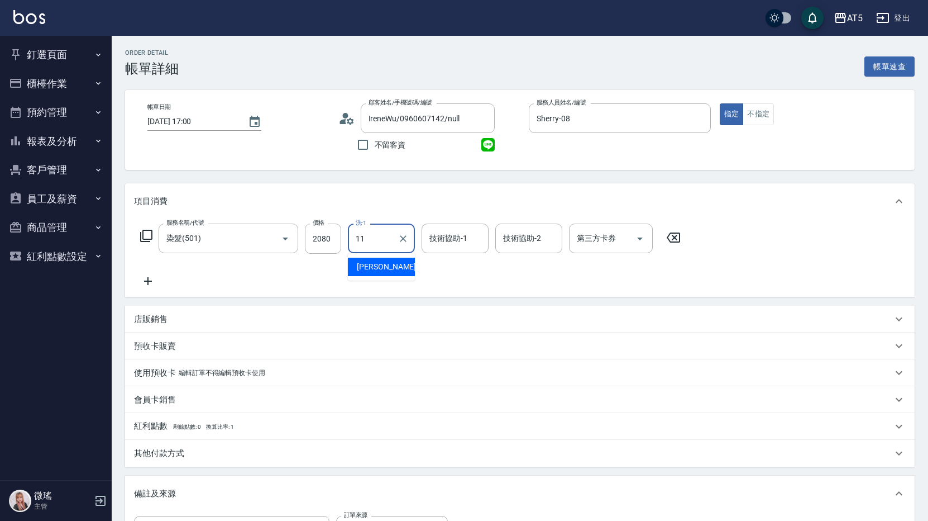
type input "[PERSON_NAME]-11"
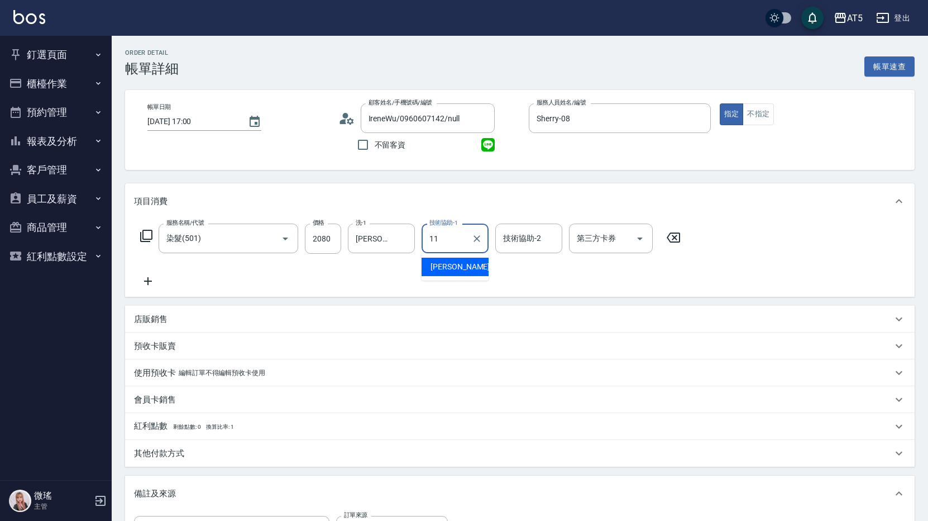
type input "[PERSON_NAME]-11"
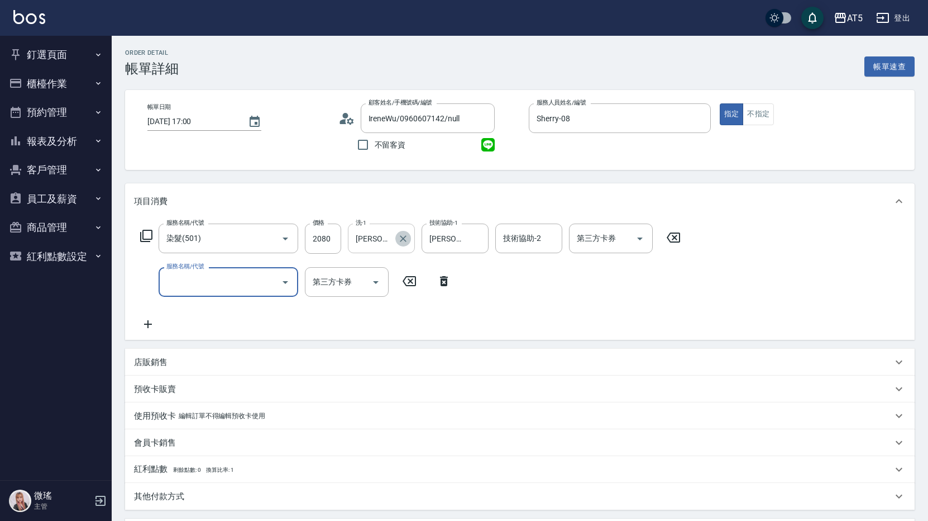
click at [406, 241] on icon "Clear" at bounding box center [403, 238] width 7 height 7
click at [237, 288] on input "服務名稱/代號" at bounding box center [220, 282] width 113 height 20
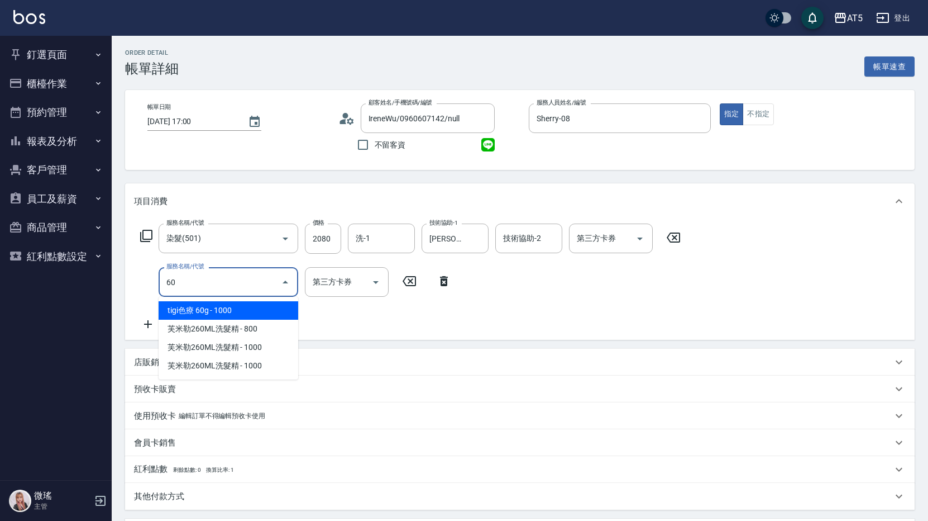
type input "601"
type input "230"
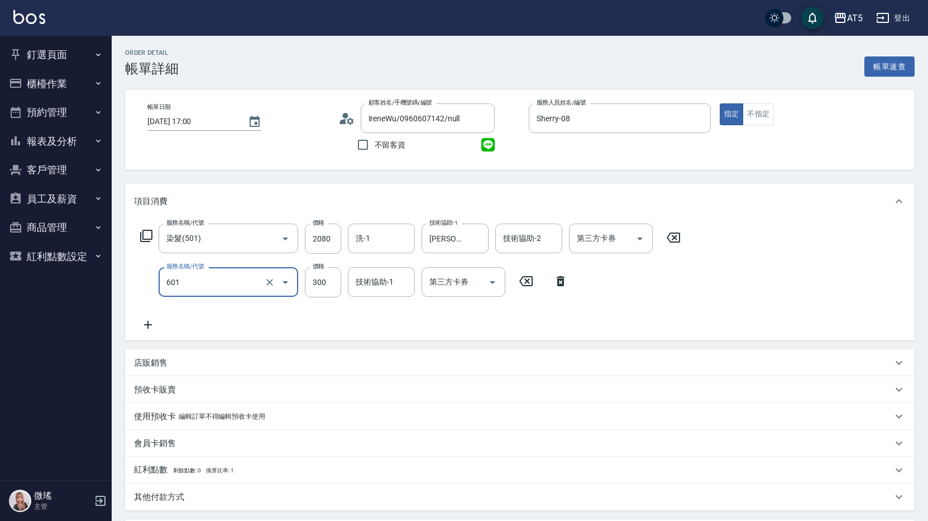
type input "自備護髮(601)"
type input "1"
type input "200"
type input "150"
type input "350"
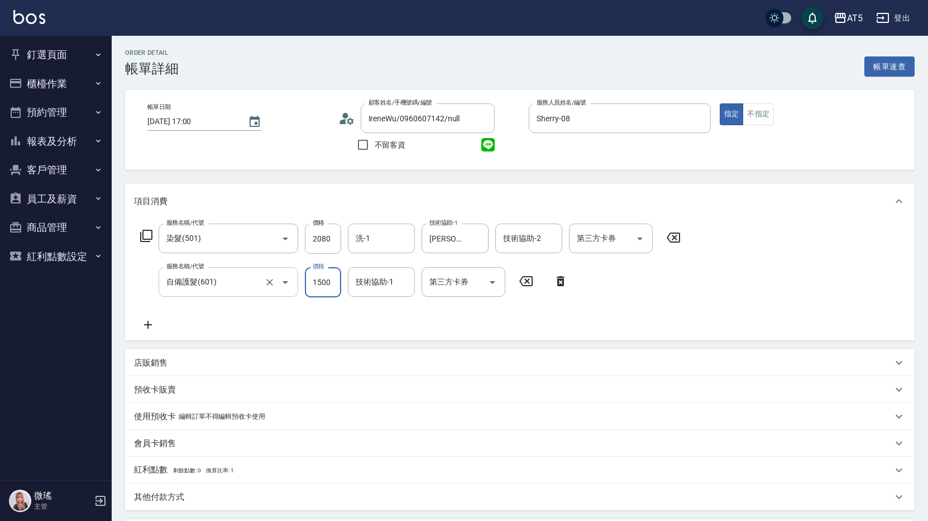
type input "1500"
type input "[PERSON_NAME]-11"
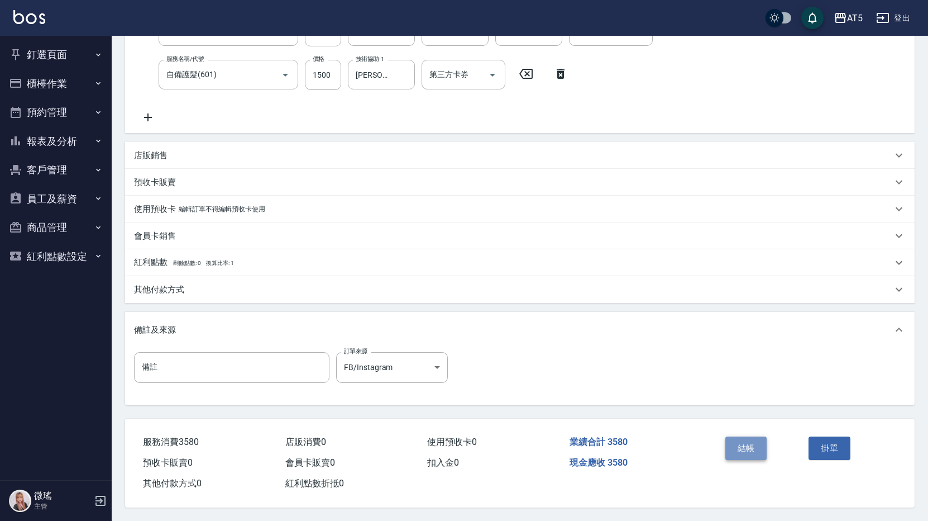
click at [739, 443] on button "結帳" at bounding box center [746, 447] width 42 height 23
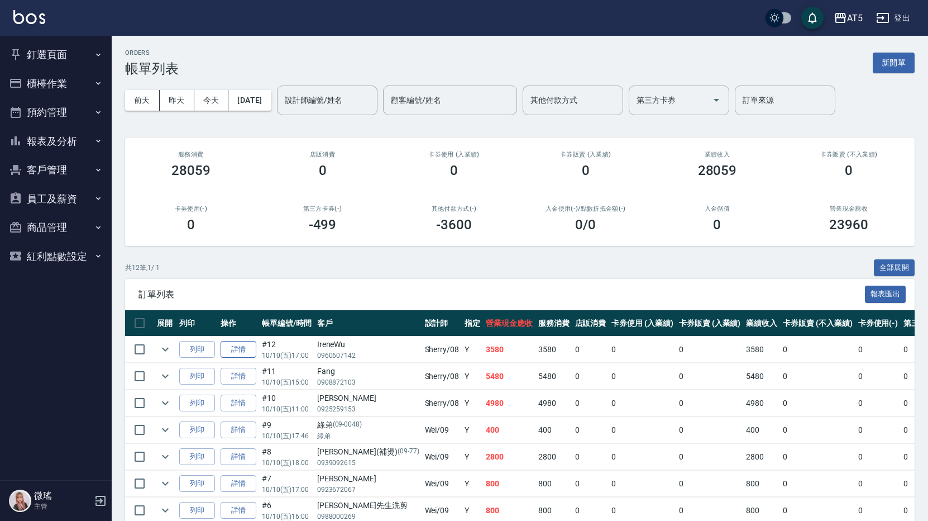
click at [250, 352] on link "詳情" at bounding box center [239, 349] width 36 height 17
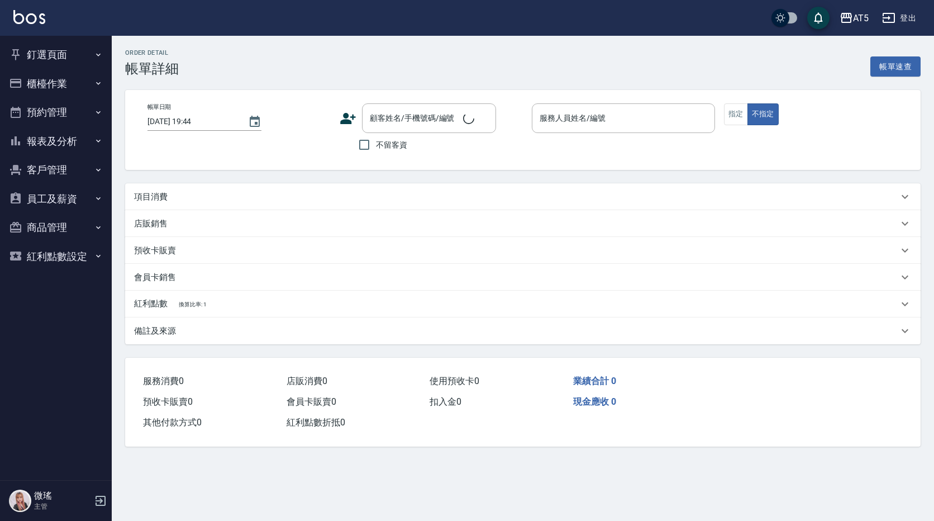
type input "2025/10/10 17:00"
type input "Sherry-08"
type input "350"
type input "FB/Instagram"
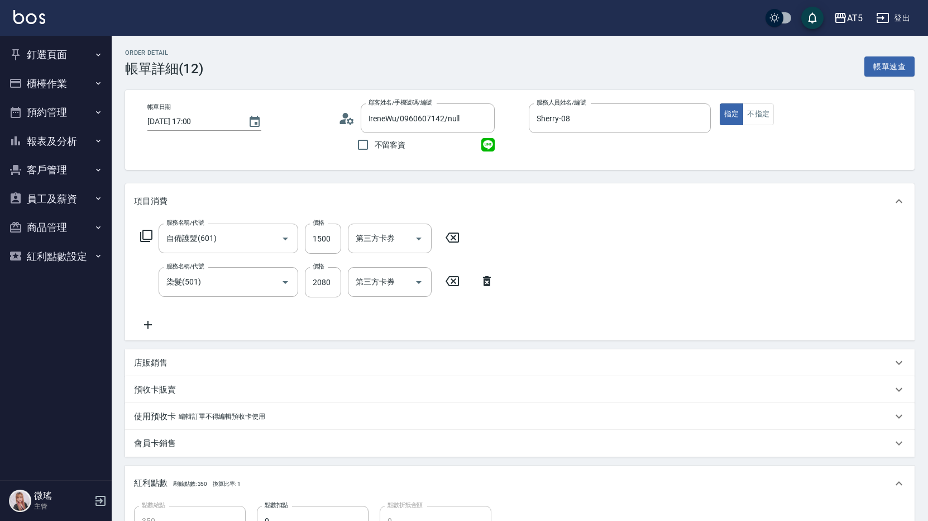
type input "IreneWu/0960607142/null"
type input "自備護髮(601)"
type input "染髮(501)"
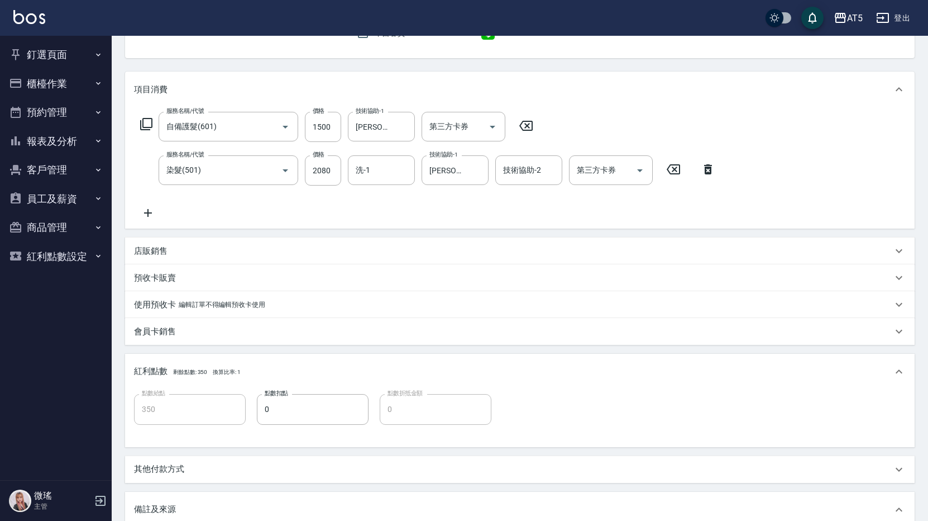
click at [199, 340] on div "會員卡銷售" at bounding box center [520, 331] width 790 height 27
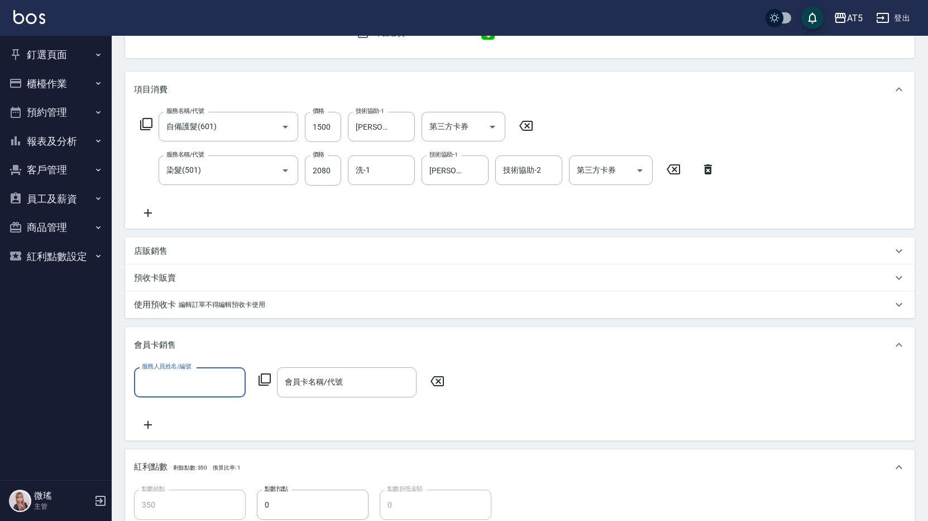
scroll to position [0, 0]
click at [199, 343] on div "會員卡銷售" at bounding box center [513, 345] width 758 height 12
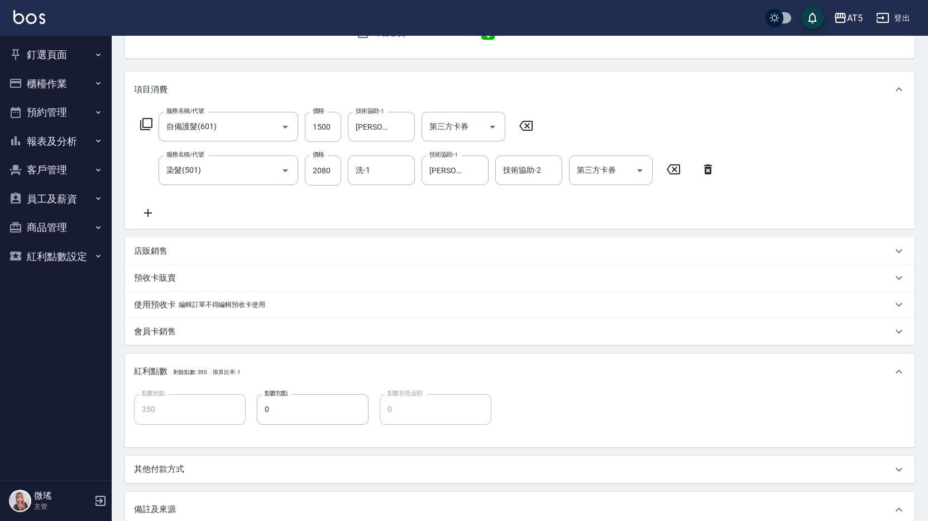
scroll to position [296, 0]
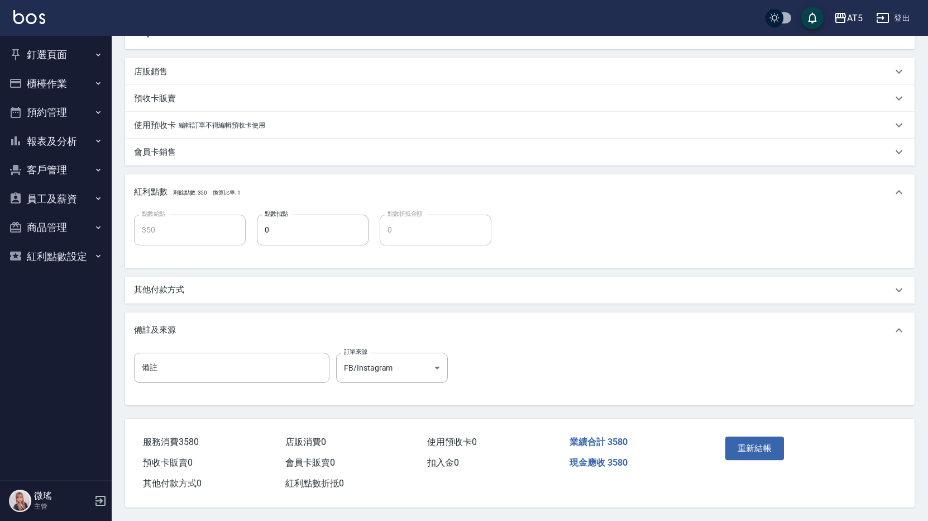
click at [202, 299] on div "項目消費 服務名稱/代號 自備護髮(601) 服務名稱/代號 價格 1500 價格 技術協助-1 葵葵-11 技術協助-1 第三方卡券 第三方卡券 服務名稱/…" at bounding box center [520, 148] width 790 height 513
click at [179, 300] on div "項目消費 服務名稱/代號 自備護髮(601) 服務名稱/代號 價格 1500 價格 技術協助-1 葵葵-11 技術協助-1 第三方卡券 第三方卡券 服務名稱/…" at bounding box center [520, 148] width 790 height 513
drag, startPoint x: 179, startPoint y: 293, endPoint x: 173, endPoint y: 301, distance: 9.6
click at [178, 295] on div "其他付款方式" at bounding box center [520, 289] width 790 height 27
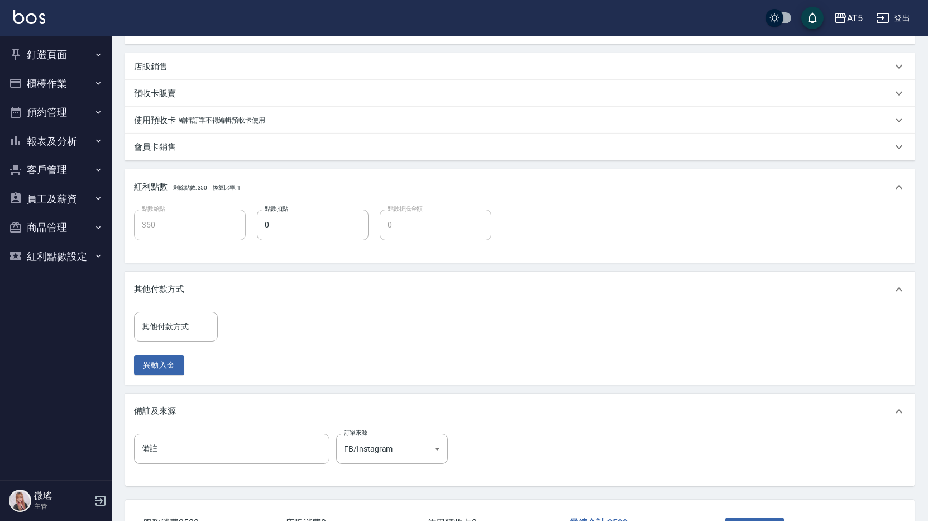
drag, startPoint x: 188, startPoint y: 284, endPoint x: 181, endPoint y: 298, distance: 15.5
click at [187, 286] on div "其他付款方式" at bounding box center [513, 289] width 758 height 12
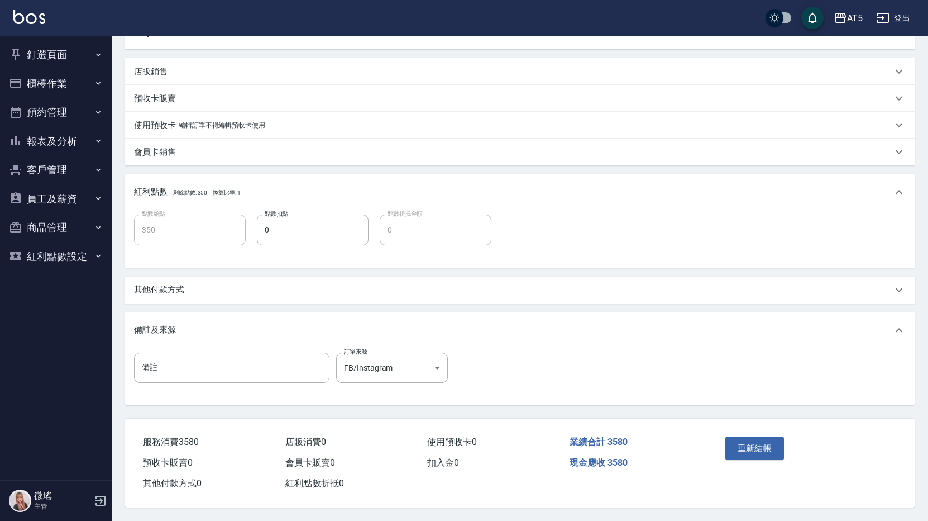
click at [180, 294] on div "其他付款方式" at bounding box center [520, 289] width 790 height 27
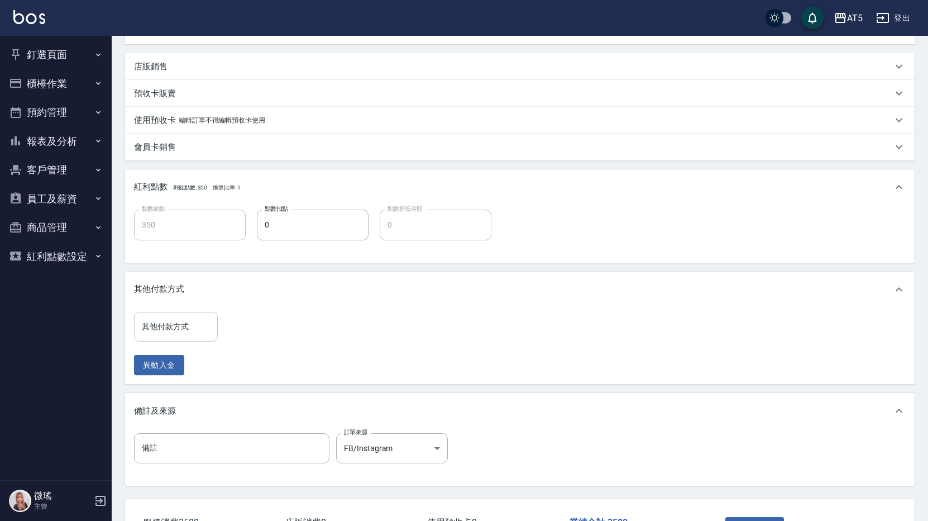
drag, startPoint x: 171, startPoint y: 306, endPoint x: 159, endPoint y: 324, distance: 21.7
click at [162, 320] on div "其他付款方式 其他付款方式 其他付款方式 異動入金" at bounding box center [520, 327] width 790 height 113
click at [159, 324] on div "其他付款方式 其他付款方式" at bounding box center [176, 327] width 84 height 30
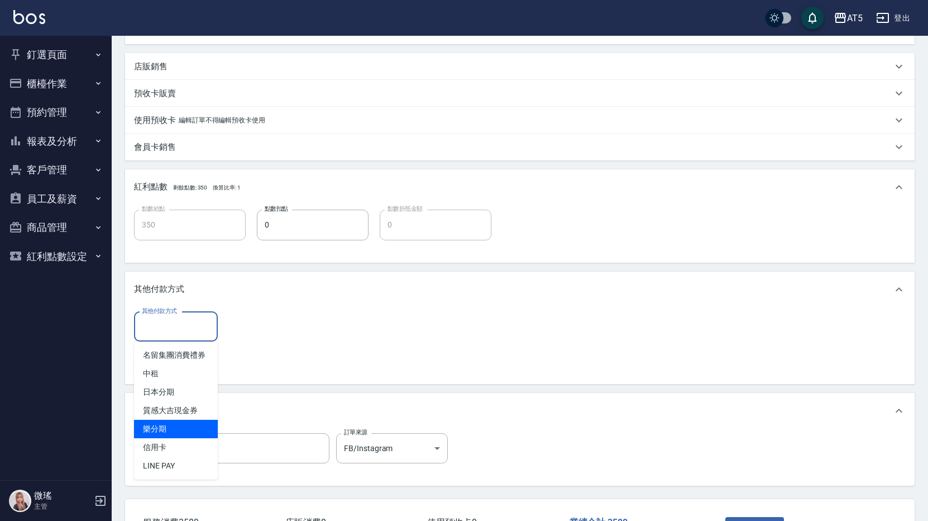
click at [184, 437] on span "樂分期" at bounding box center [176, 428] width 84 height 18
type input "樂分期"
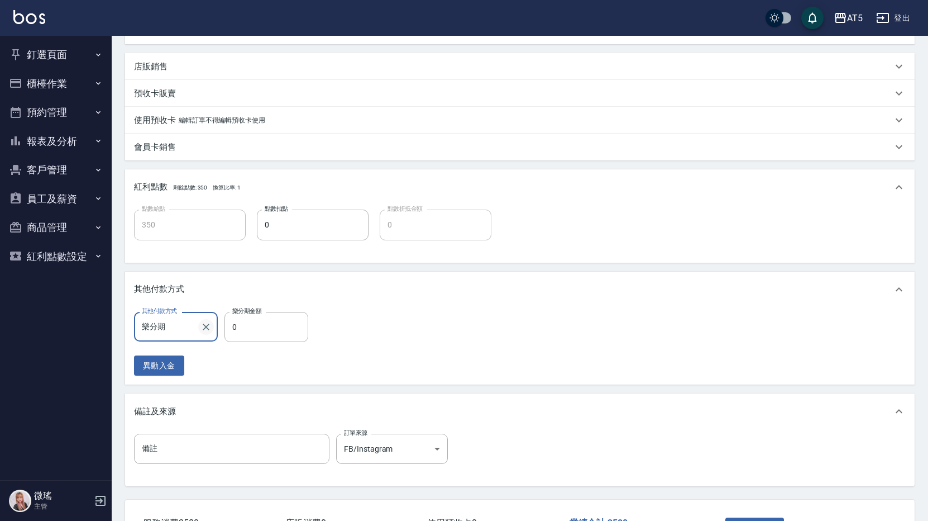
click at [203, 327] on icon "Clear" at bounding box center [206, 326] width 11 height 11
click at [197, 327] on input "其他付款方式" at bounding box center [176, 327] width 74 height 20
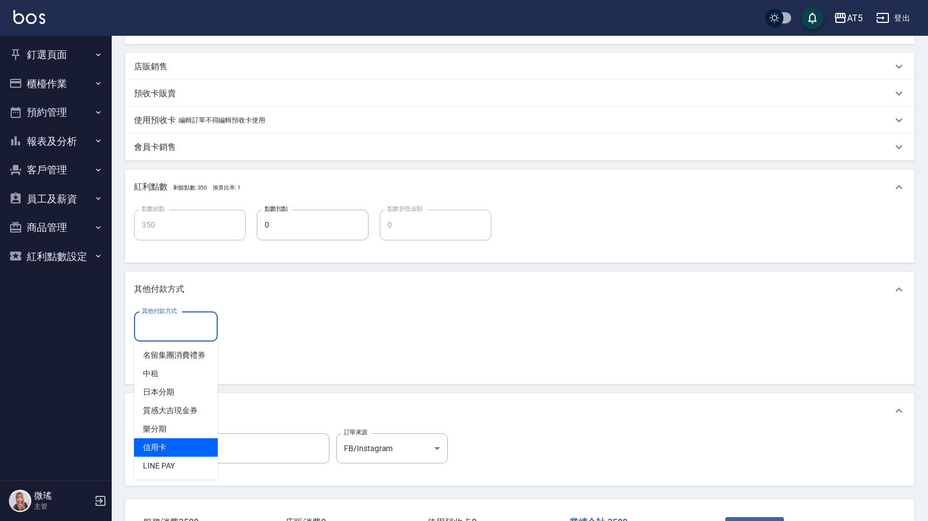
click at [192, 445] on span "信用卡" at bounding box center [176, 447] width 84 height 18
type input "信用卡"
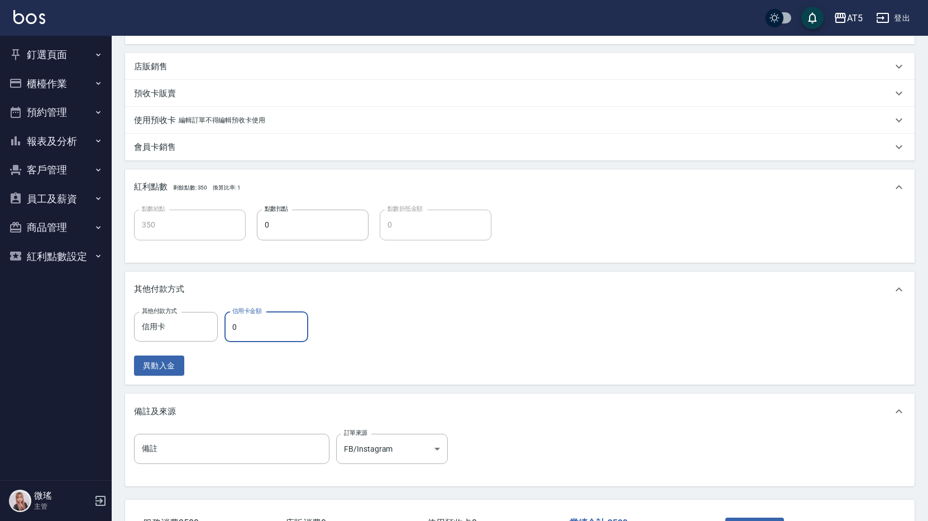
click at [267, 319] on input "0" at bounding box center [267, 327] width 84 height 30
type input "3580"
type input "0"
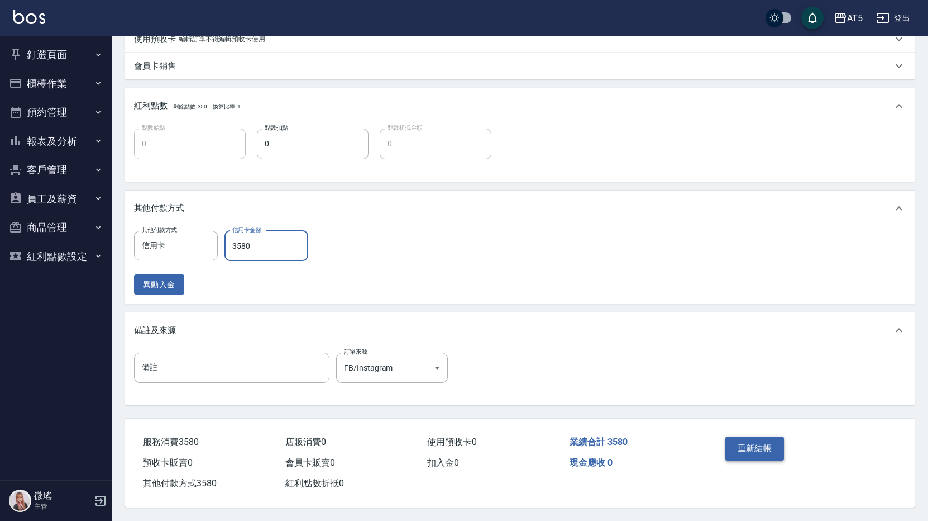
type input "3580"
click at [747, 439] on button "重新結帳" at bounding box center [754, 447] width 59 height 23
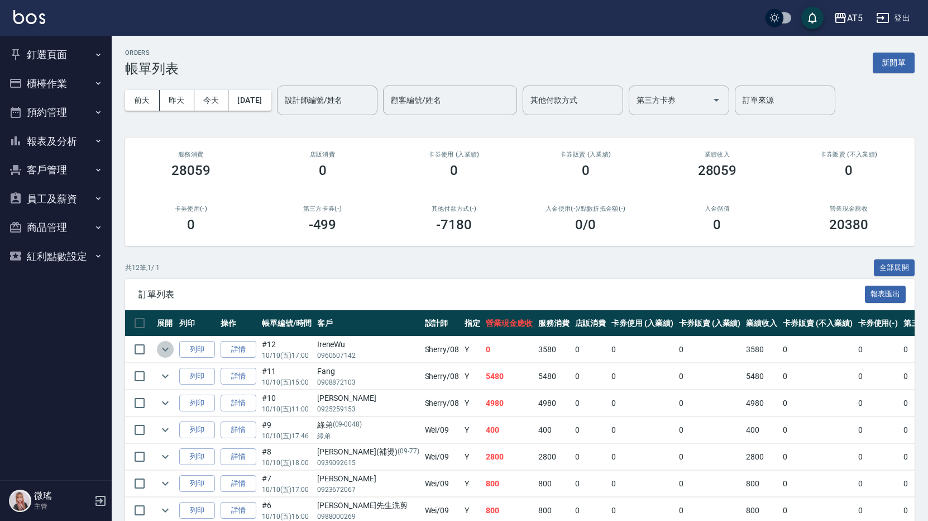
click at [164, 348] on icon "expand row" at bounding box center [165, 348] width 13 height 13
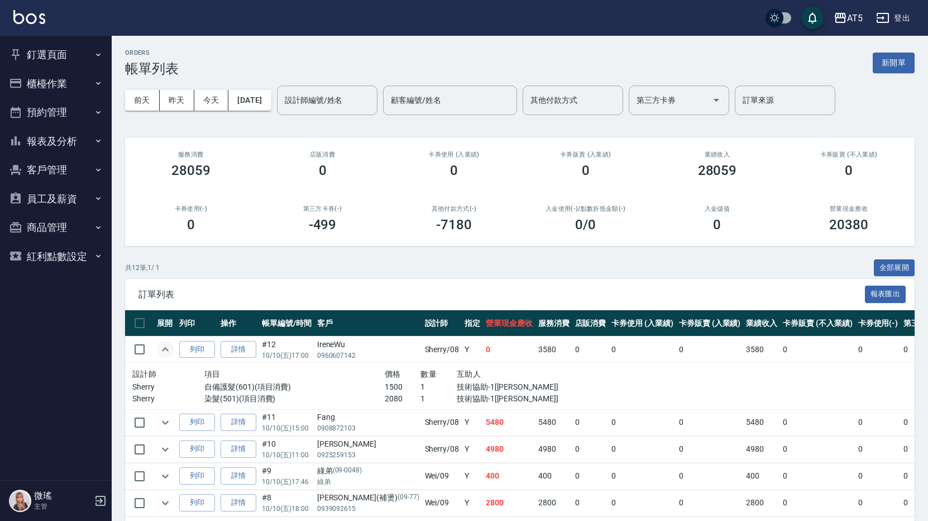
click at [80, 55] on button "釘選頁面" at bounding box center [55, 54] width 103 height 29
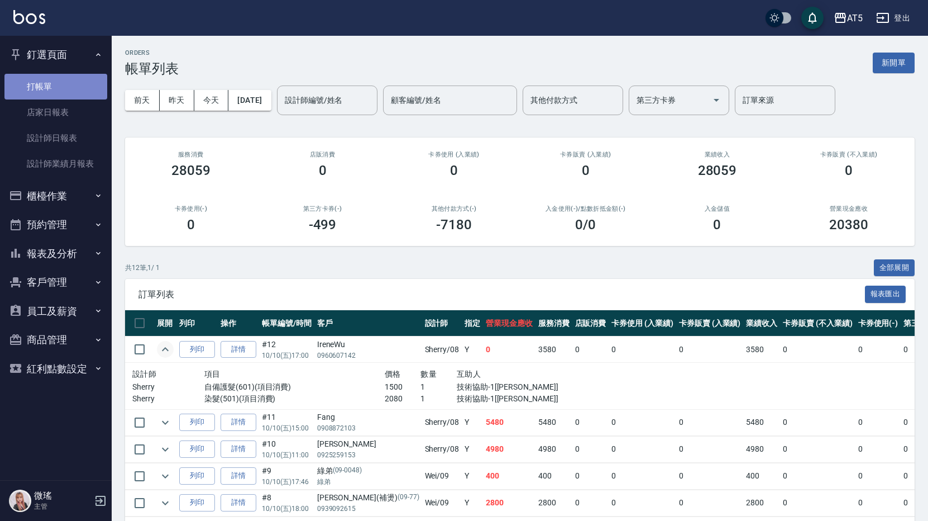
click at [72, 88] on link "打帳單" at bounding box center [55, 87] width 103 height 26
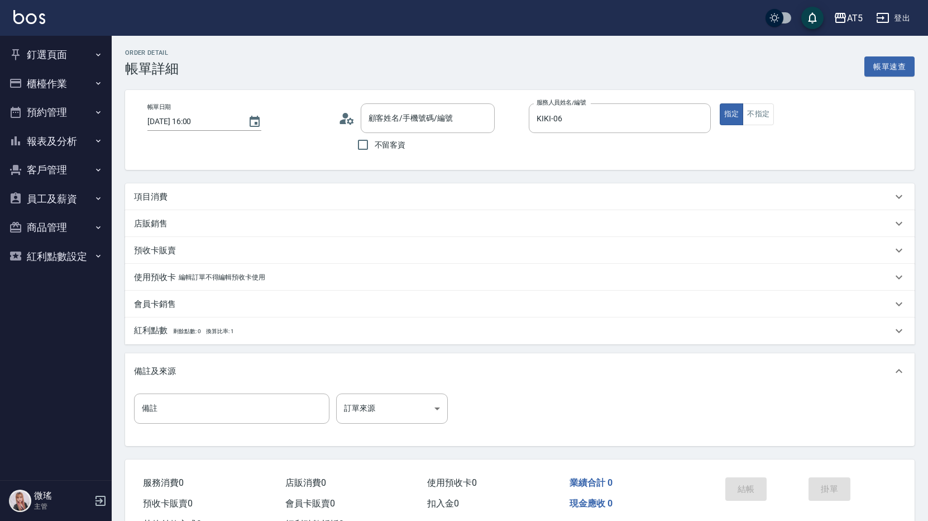
click at [232, 197] on div "項目消費" at bounding box center [513, 197] width 758 height 12
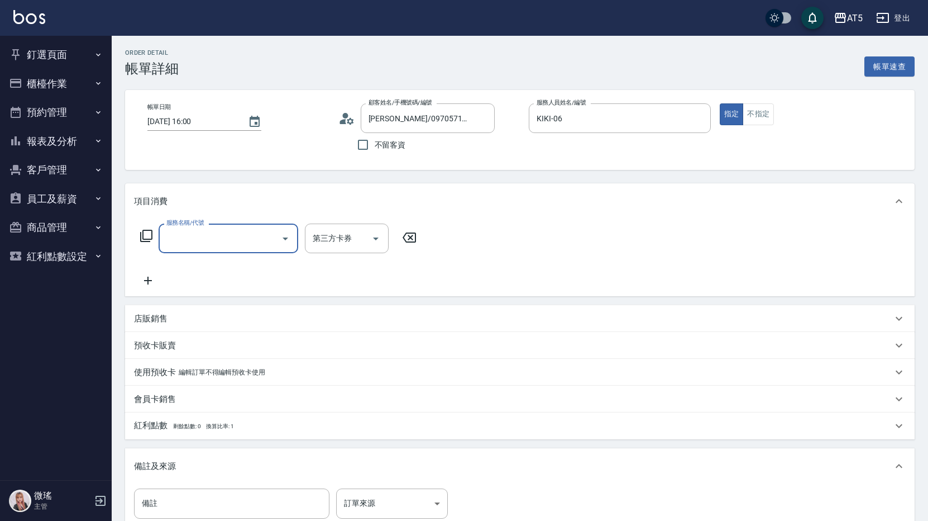
type input "[PERSON_NAME]/0970571203/null"
drag, startPoint x: 165, startPoint y: 244, endPoint x: 147, endPoint y: 247, distance: 18.1
click at [145, 247] on div "服務名稱/代號 30 服務名稱/代號 第三方卡券 第三方卡券" at bounding box center [278, 238] width 289 height 30
type input "501"
type input "100"
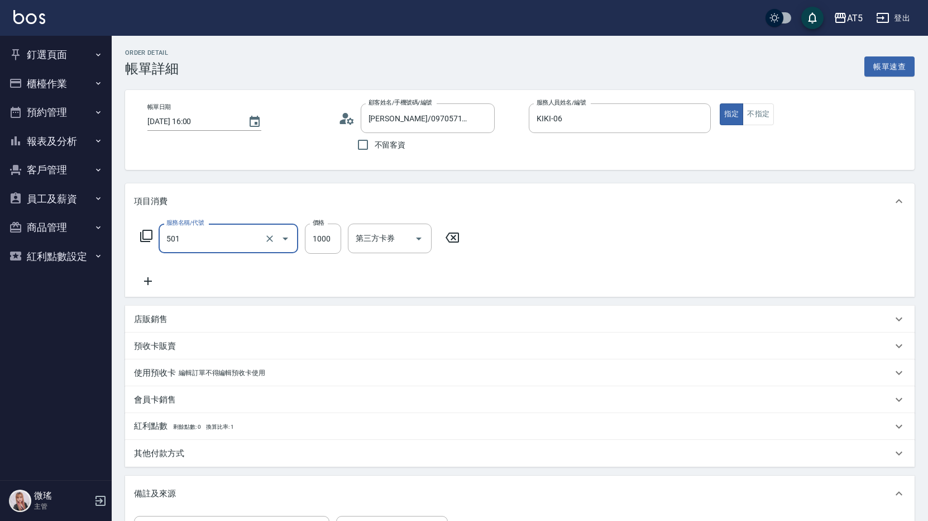
type input "染髮(501)"
type input "0"
type input "250"
type input "20"
type input "2500"
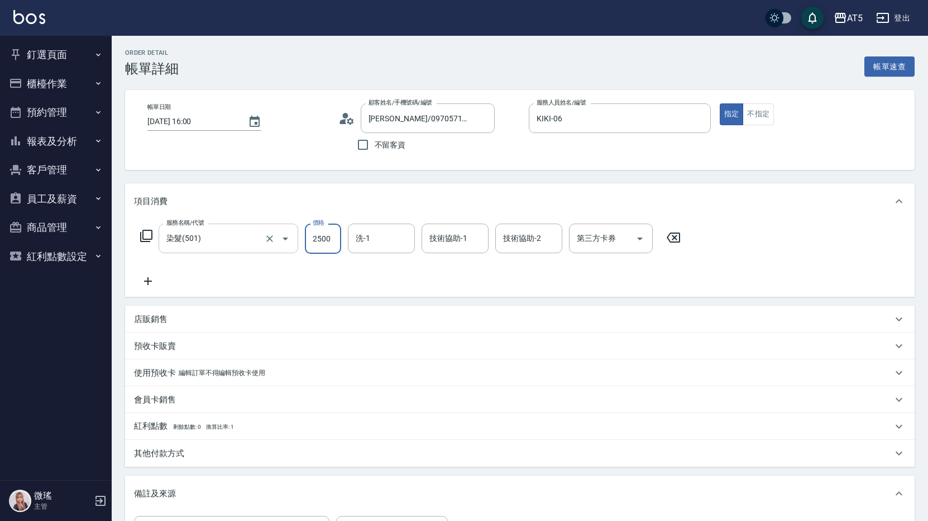
type input "250"
type input "2500"
click at [152, 280] on icon at bounding box center [148, 280] width 28 height 13
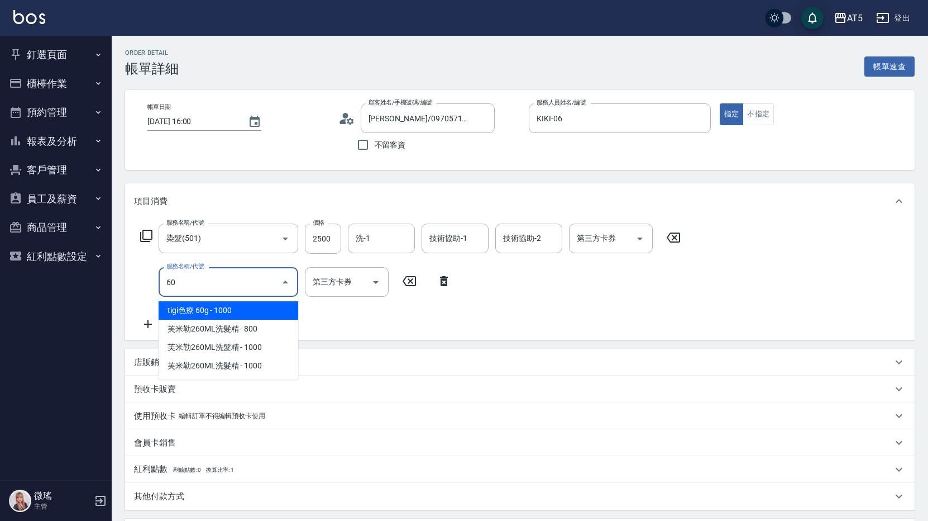
type input "601"
type input "280"
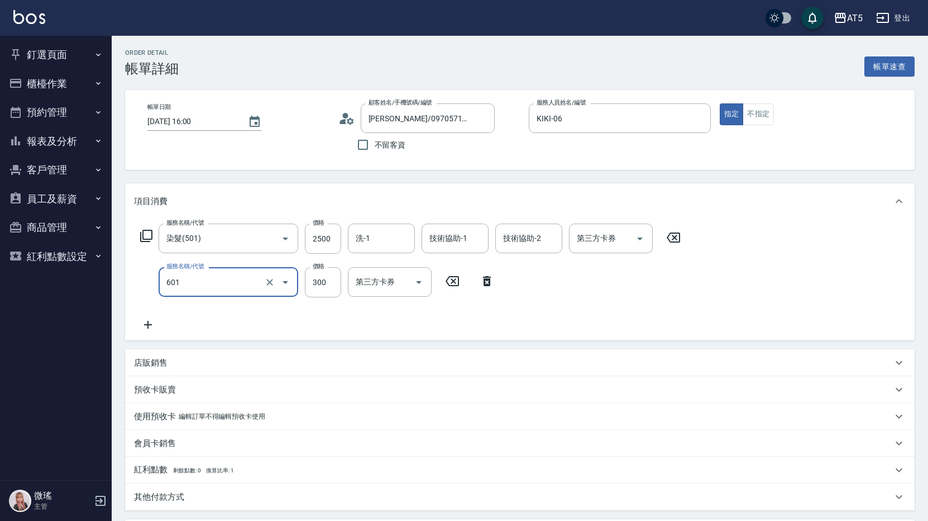
type input "自備護髮(601)"
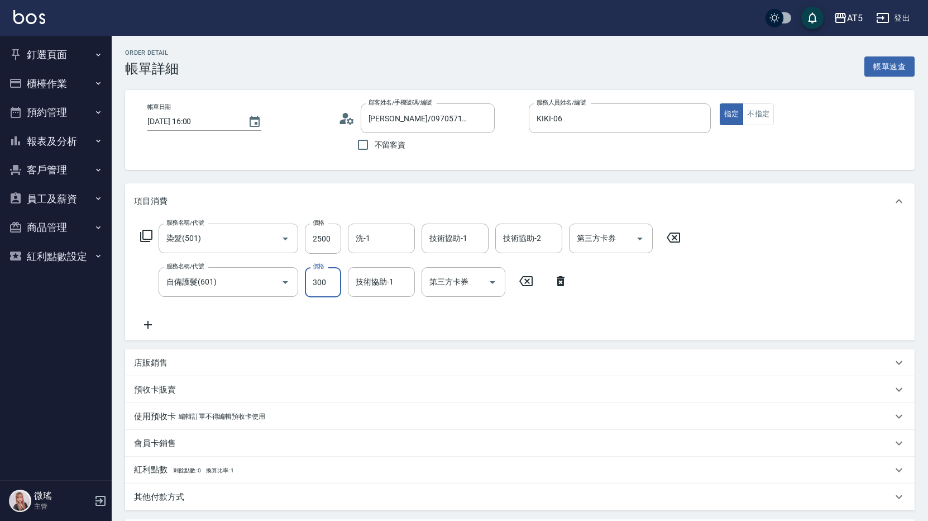
type input "250"
type input "135"
type input "380"
type input "1350"
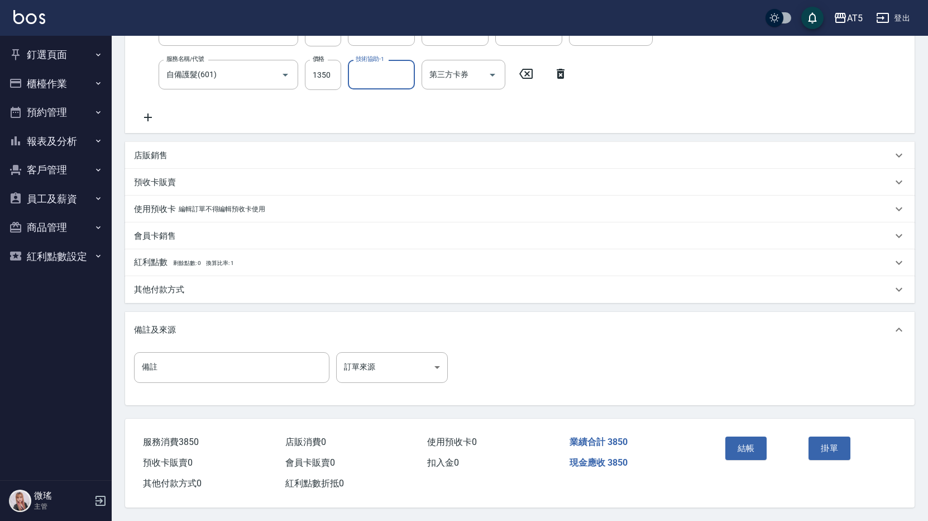
click at [158, 284] on p "其他付款方式" at bounding box center [159, 290] width 50 height 12
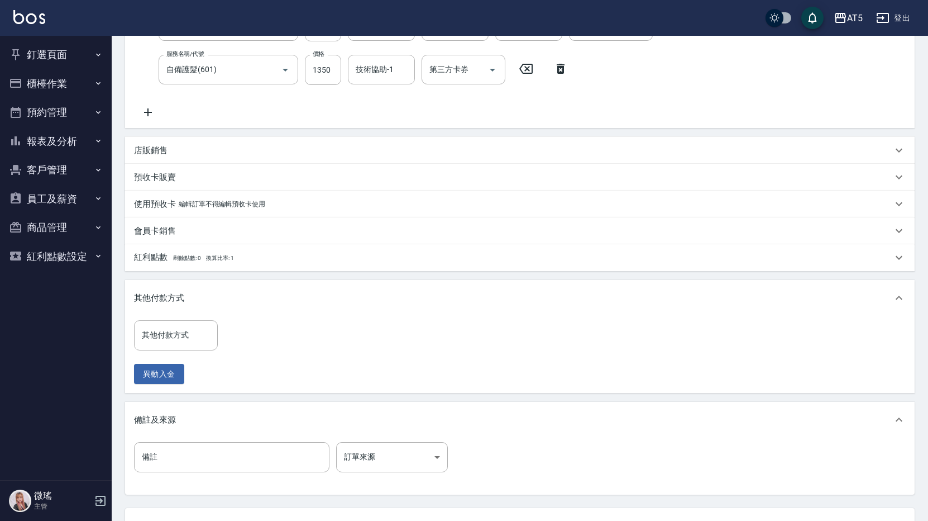
scroll to position [268, 0]
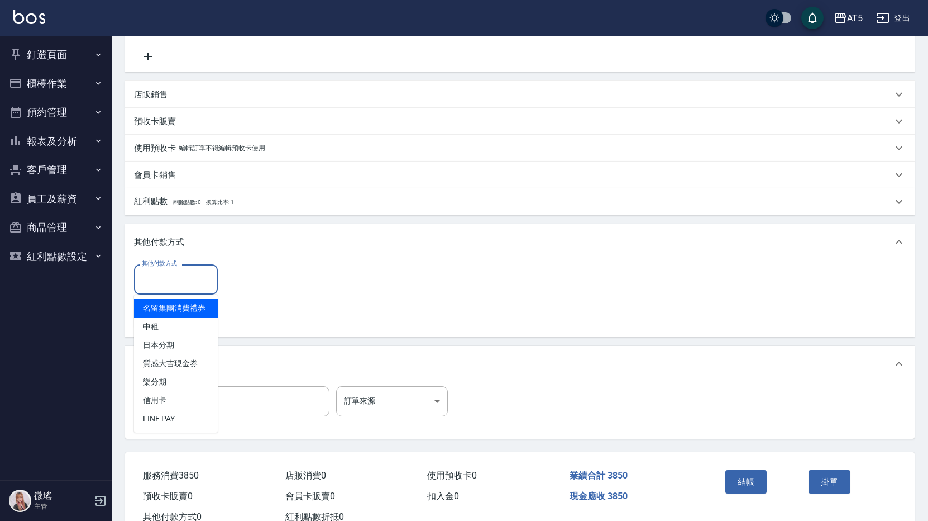
click at [163, 273] on input "其他付款方式" at bounding box center [176, 279] width 74 height 20
click at [161, 323] on span "中租" at bounding box center [176, 326] width 84 height 18
type input "中租"
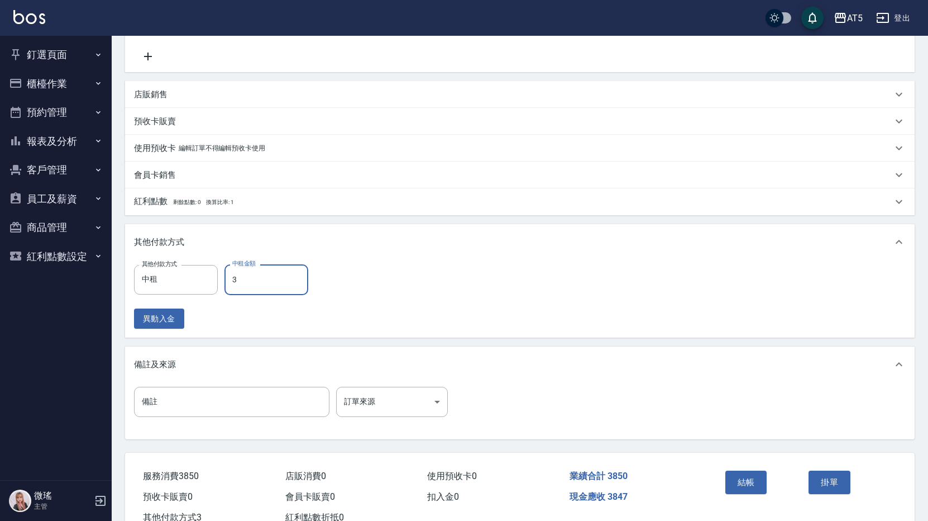
type input "38"
type input "340"
type input "3850"
type input "0"
type input "3850"
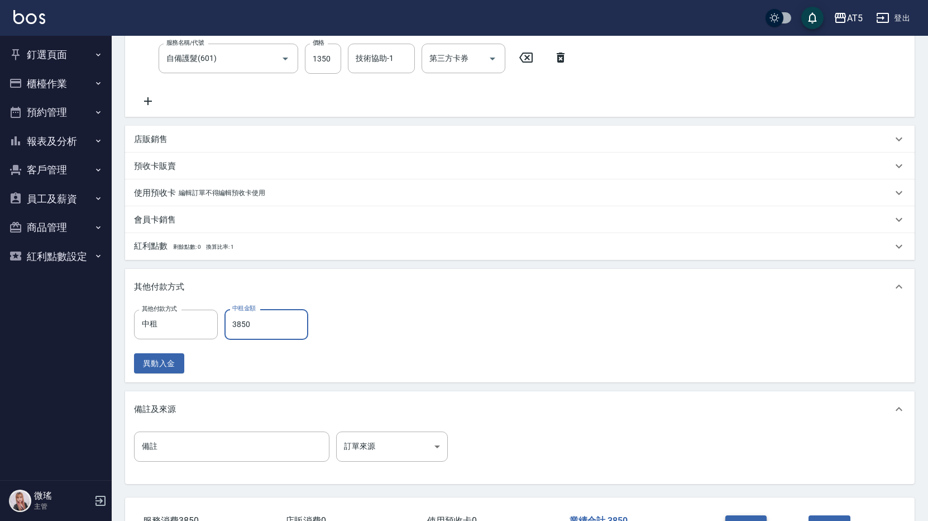
scroll to position [279, 0]
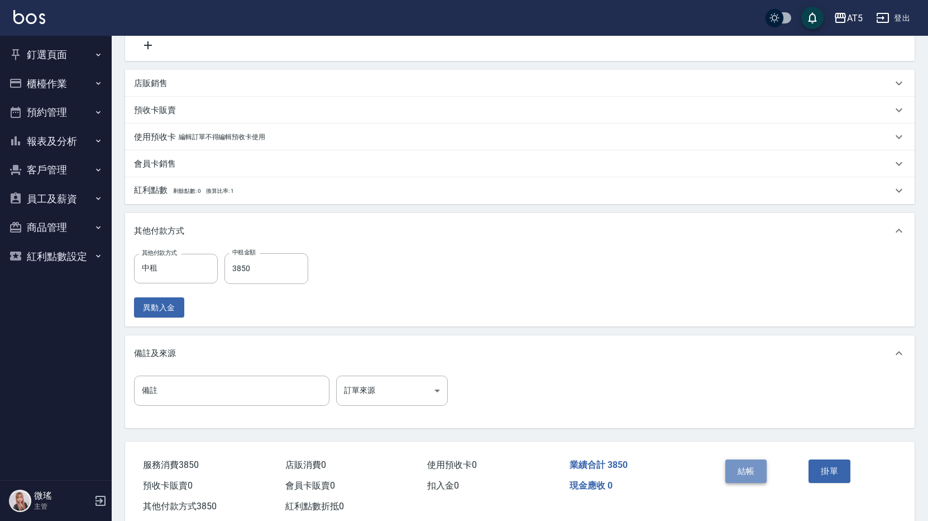
click at [746, 469] on button "結帳" at bounding box center [746, 470] width 42 height 23
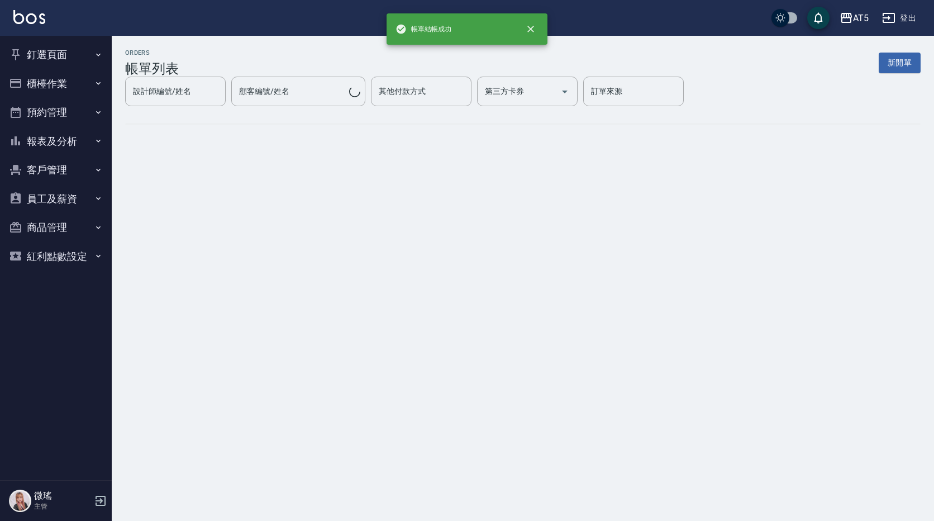
click at [34, 56] on button "釘選頁面" at bounding box center [55, 54] width 103 height 29
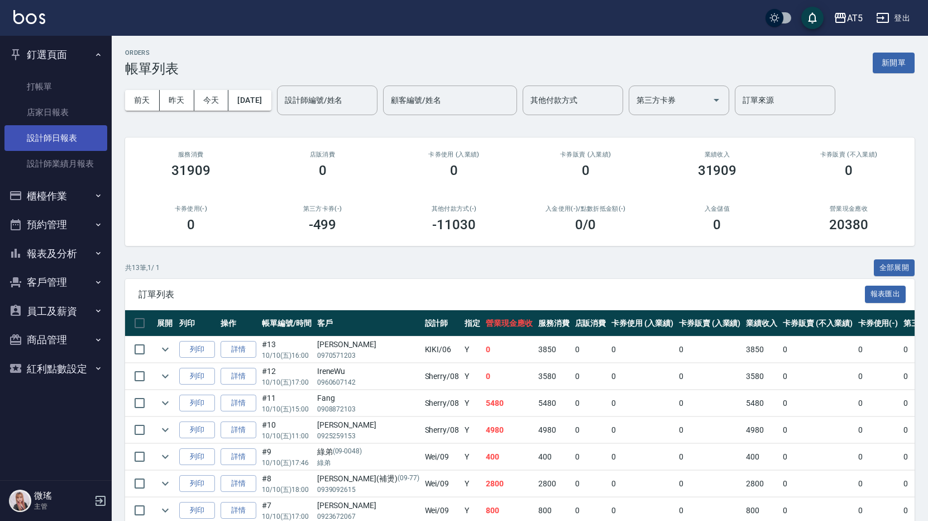
click at [47, 136] on link "設計師日報表" at bounding box center [55, 138] width 103 height 26
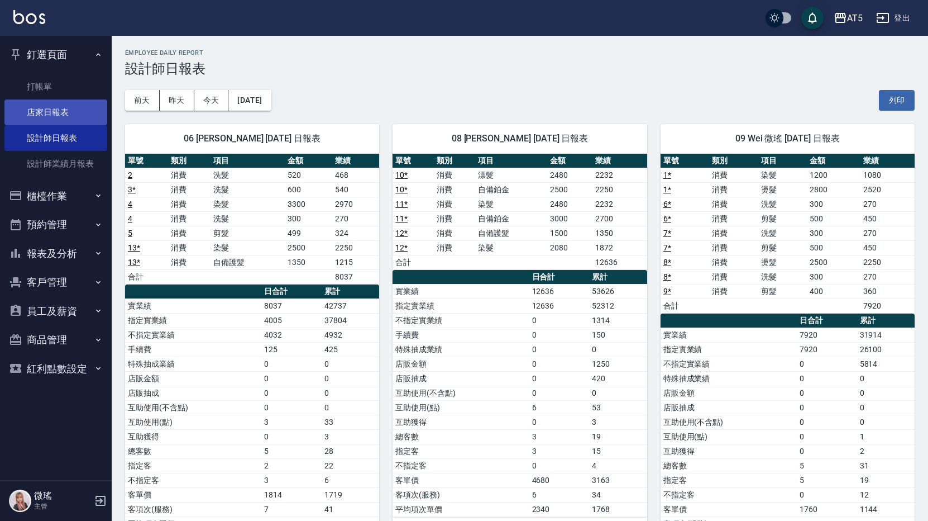
click at [50, 106] on link "店家日報表" at bounding box center [55, 112] width 103 height 26
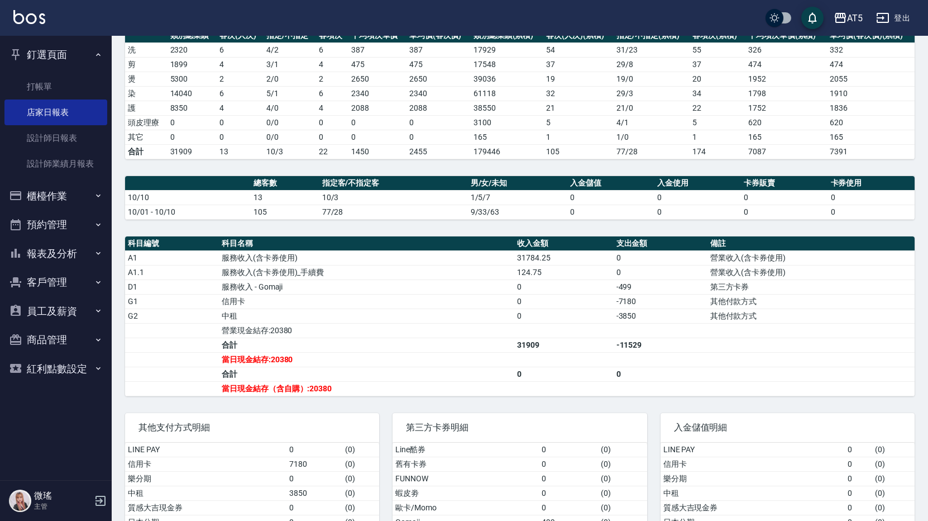
scroll to position [218, 0]
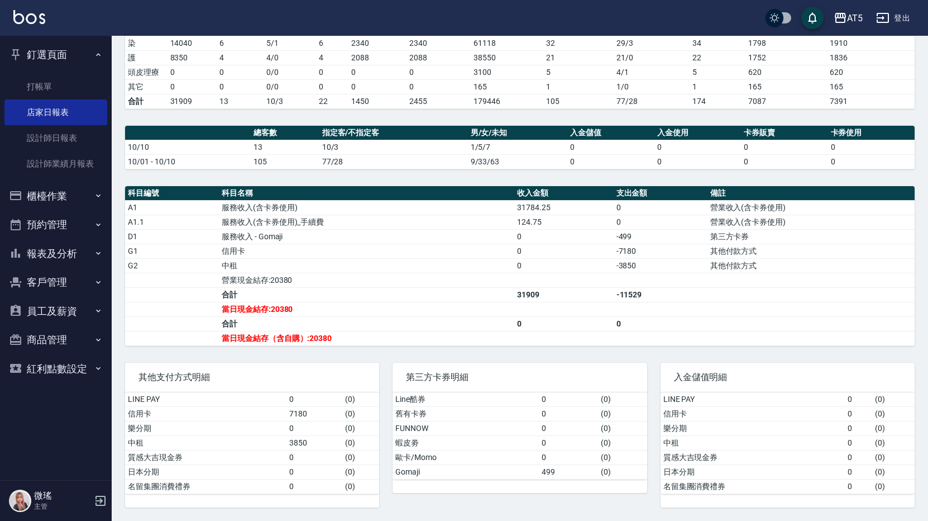
click at [45, 193] on button "櫃檯作業" at bounding box center [55, 196] width 103 height 29
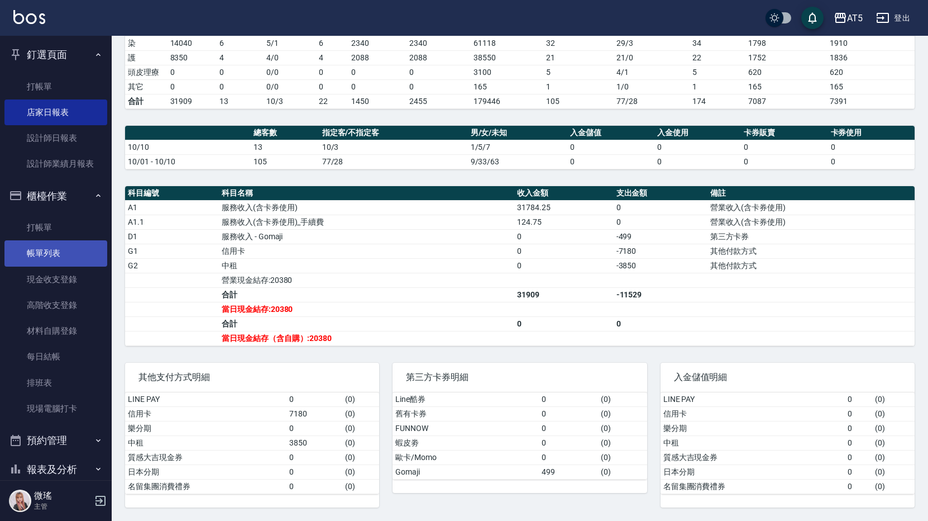
click at [46, 246] on link "帳單列表" at bounding box center [55, 253] width 103 height 26
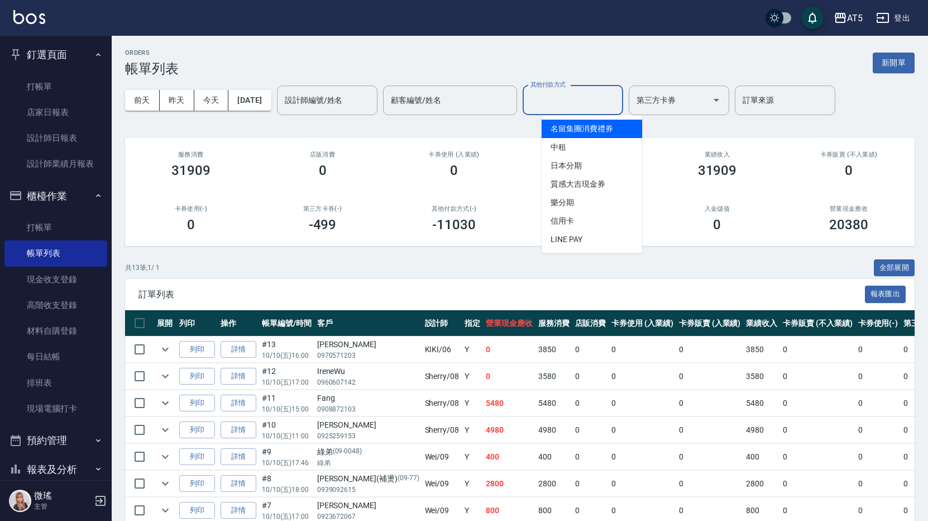
click at [596, 101] on input "其他付款方式" at bounding box center [573, 100] width 90 height 20
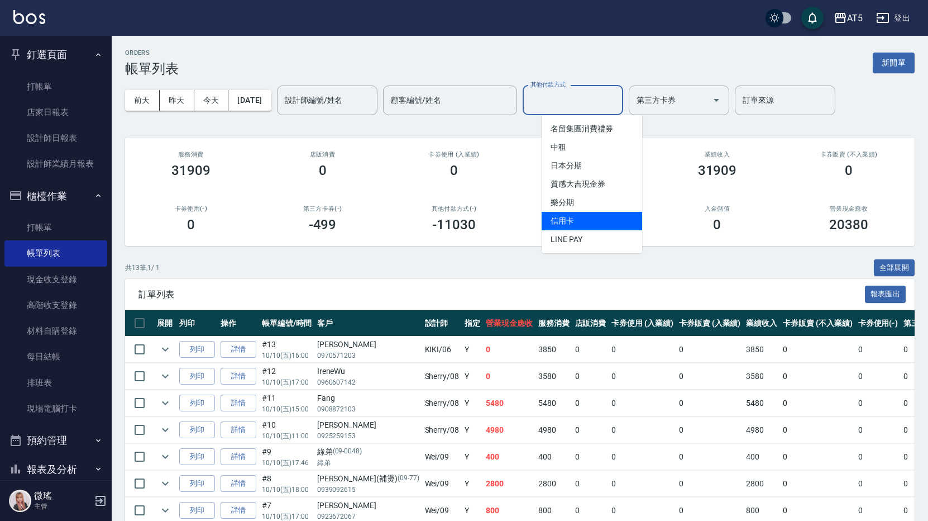
click at [591, 217] on span "信用卡" at bounding box center [592, 221] width 101 height 18
type input "信用卡"
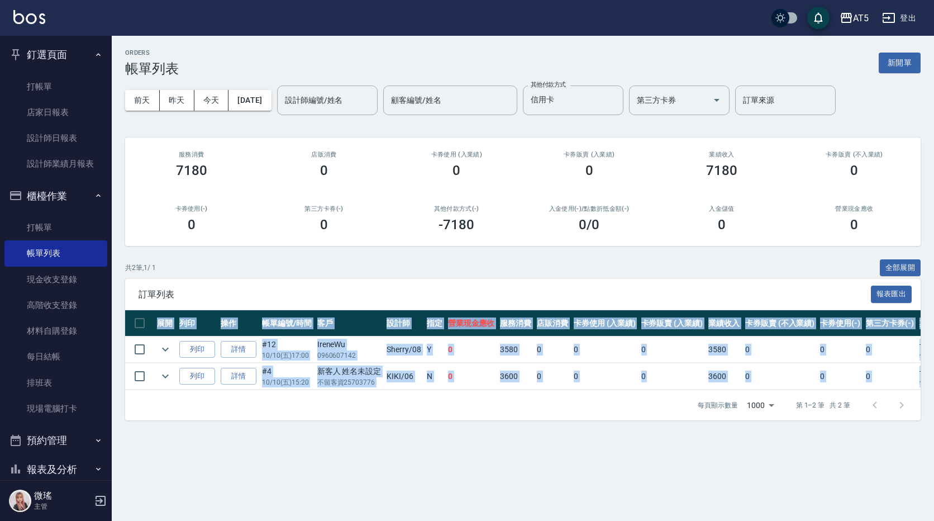
drag, startPoint x: 534, startPoint y: 399, endPoint x: 639, endPoint y: 392, distance: 104.7
click at [639, 392] on div "訂單列表 報表匯出 展開 列印 操作 帳單編號/時間 客戶 設計師 指定 營業現金應收 服務消費 店販消費 卡券使用 (入業績) 卡券販賣 (入業績) 業績收…" at bounding box center [522, 349] width 795 height 141
click at [601, 354] on td "0" at bounding box center [605, 349] width 68 height 26
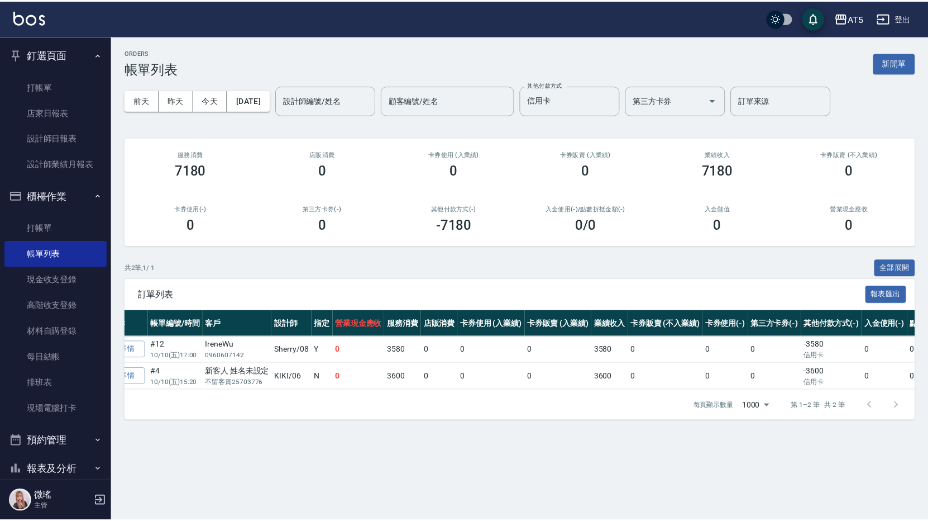
scroll to position [0, 137]
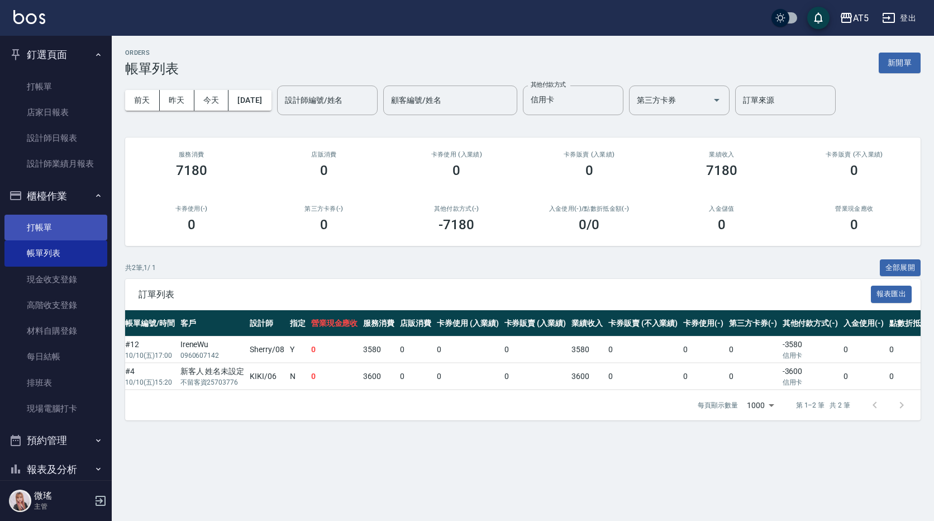
click at [66, 222] on link "打帳單" at bounding box center [55, 227] width 103 height 26
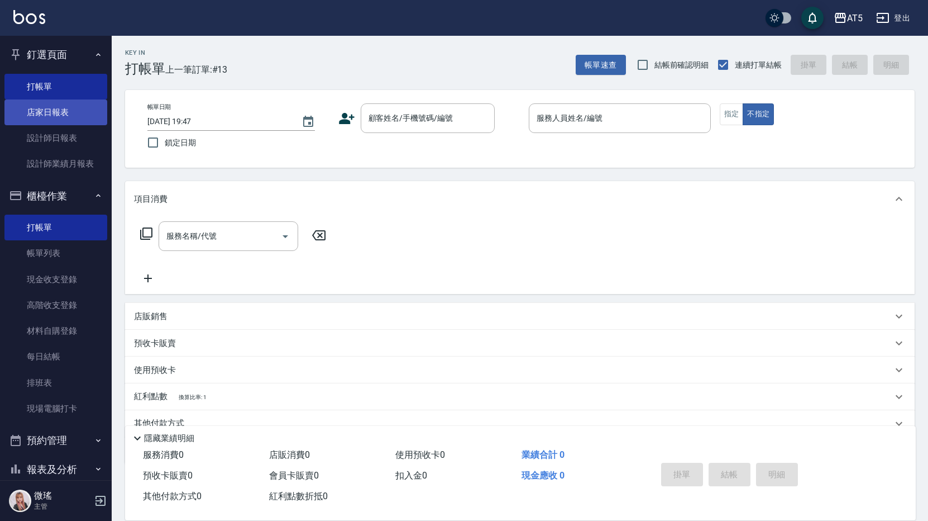
click at [48, 108] on link "店家日報表" at bounding box center [55, 112] width 103 height 26
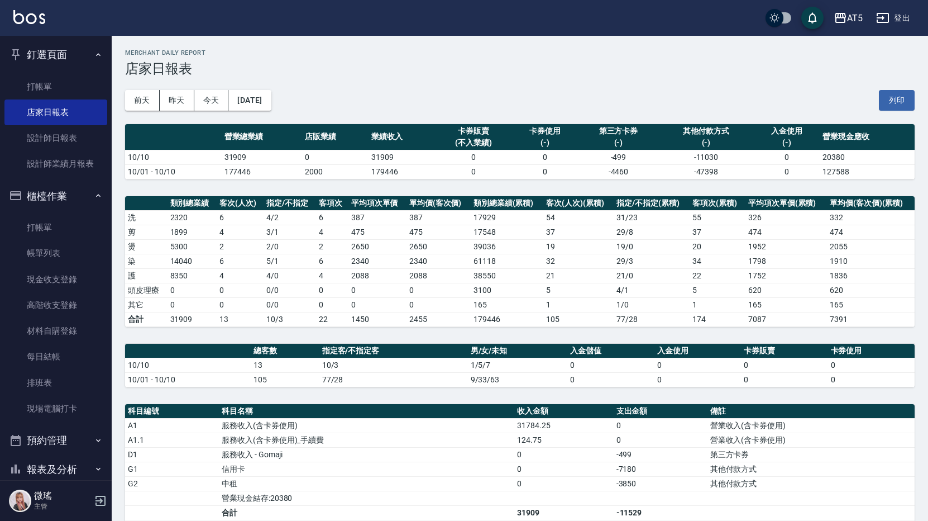
scroll to position [218, 0]
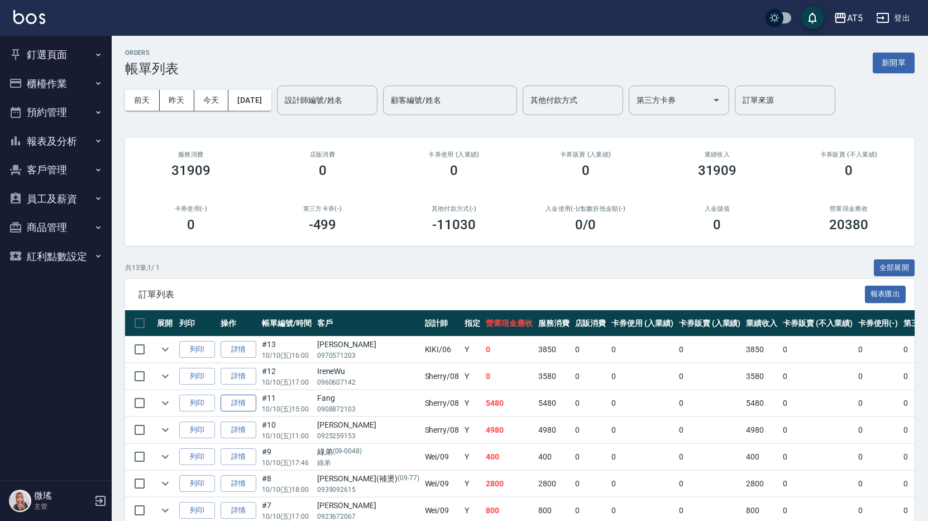
click at [239, 406] on link "詳情" at bounding box center [239, 402] width 36 height 17
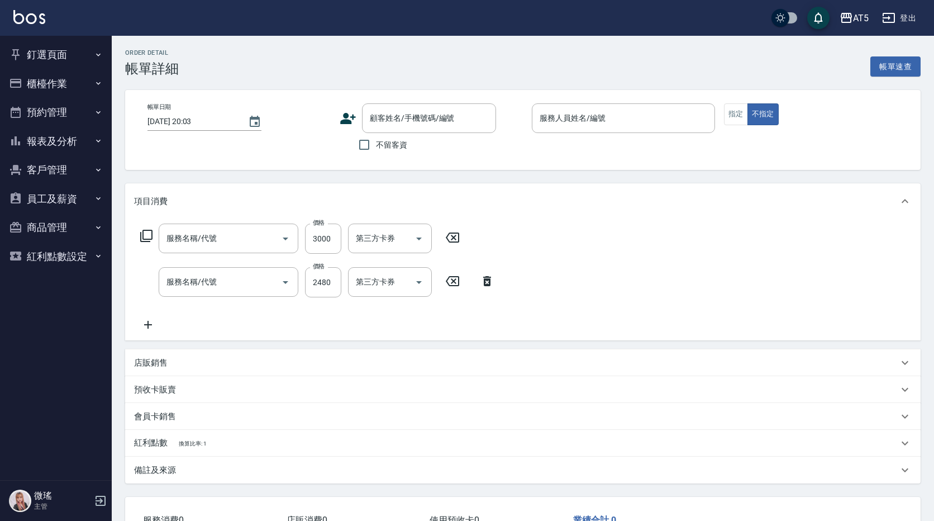
type input "[DATE] 15:00"
type input "Sherry-08"
type input "540"
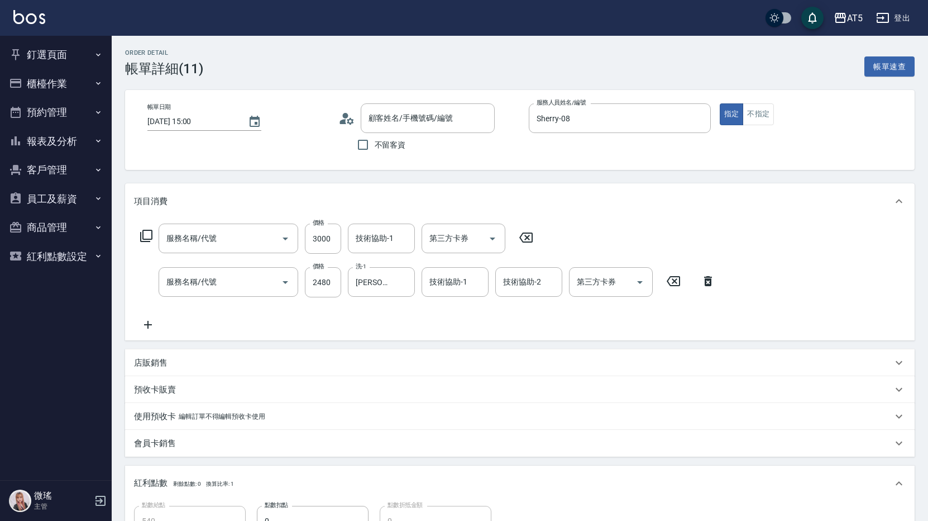
type input "自備鉑金(602)"
type input "染髮(501)"
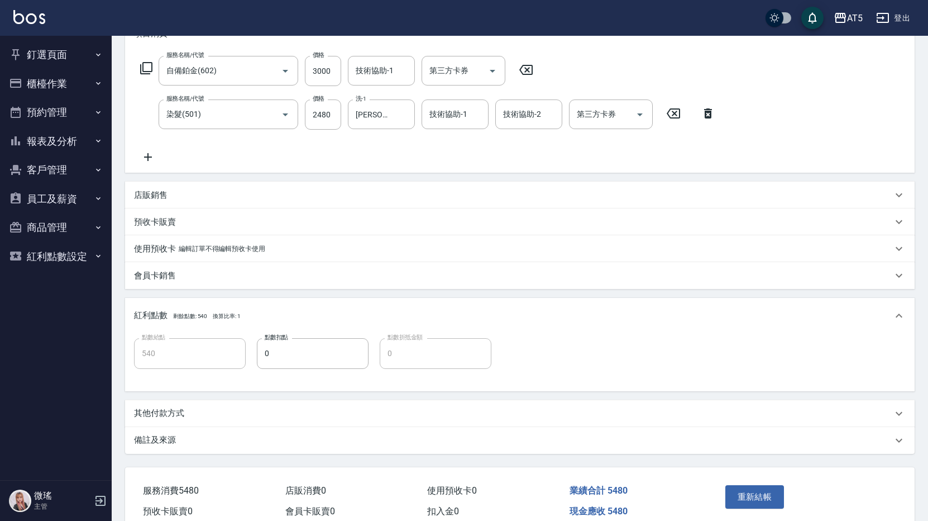
type input "Fang/0908872103/null"
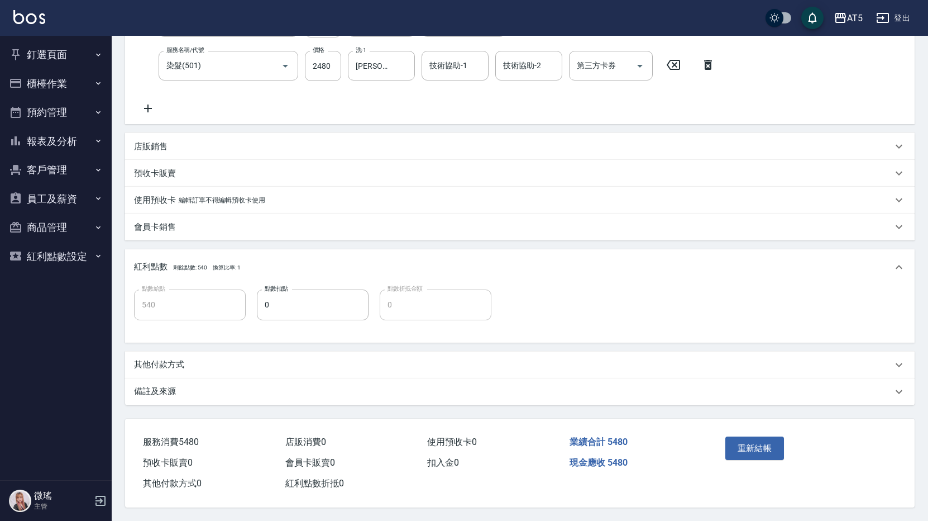
drag, startPoint x: 185, startPoint y: 358, endPoint x: 180, endPoint y: 365, distance: 8.7
click at [184, 359] on div "其他付款方式" at bounding box center [513, 365] width 758 height 12
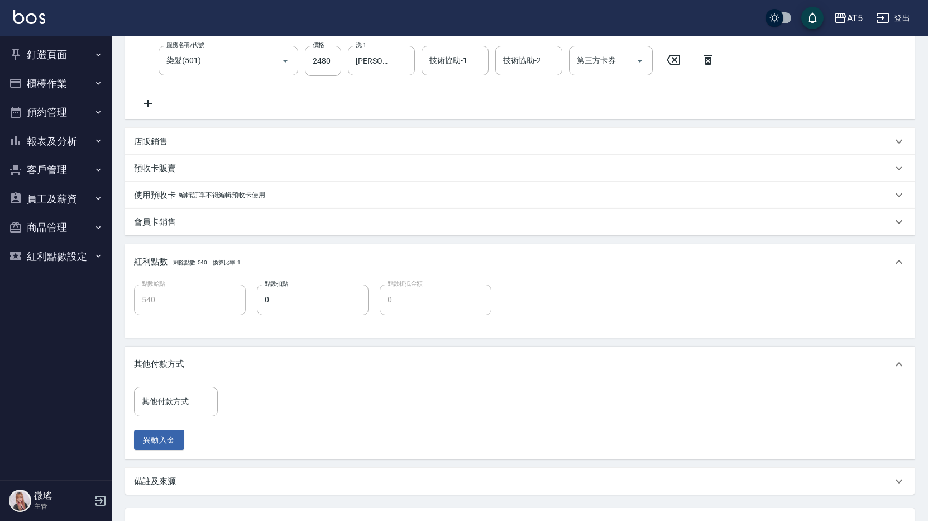
click at [174, 416] on div "其他付款方式 其他付款方式 異動入金" at bounding box center [179, 418] width 90 height 64
click at [178, 400] on input "其他付款方式" at bounding box center [176, 402] width 74 height 20
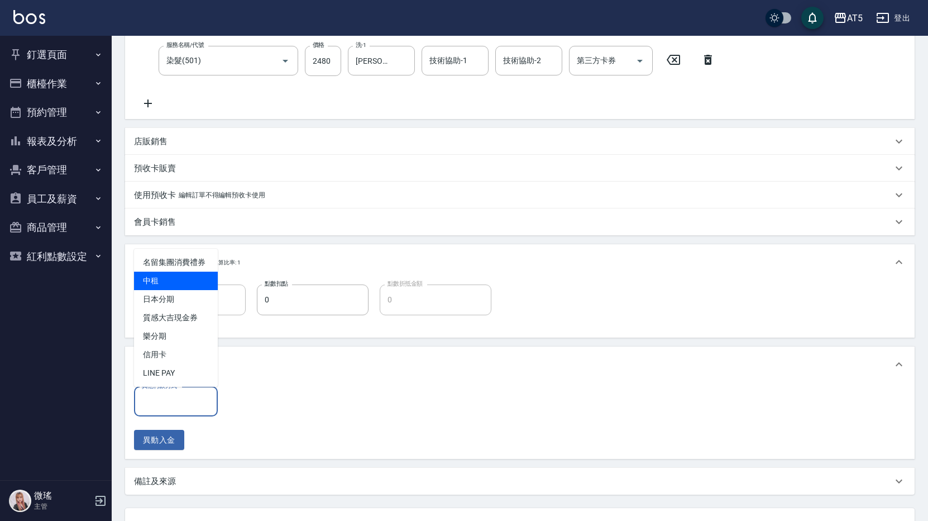
click at [191, 281] on span "中租" at bounding box center [176, 280] width 84 height 18
type input "中租"
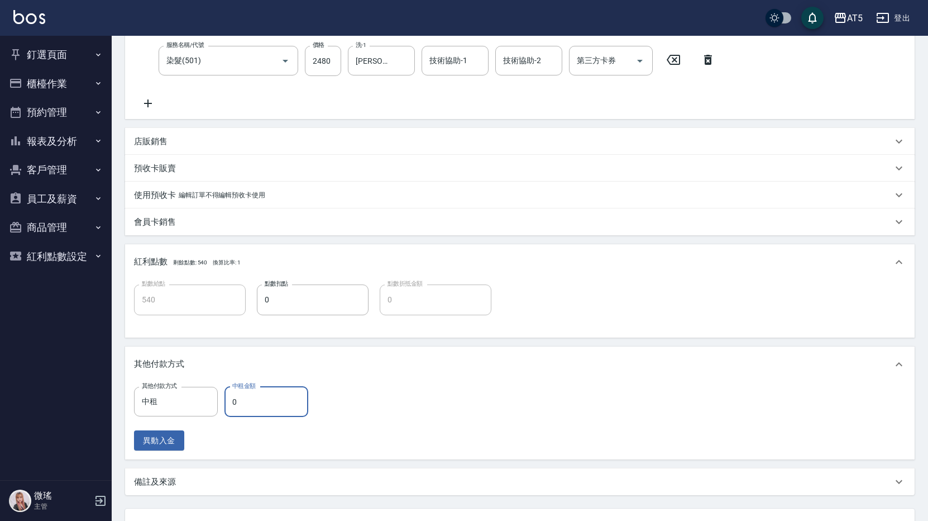
click at [262, 387] on input "0" at bounding box center [267, 401] width 84 height 30
type input "548"
type input "0"
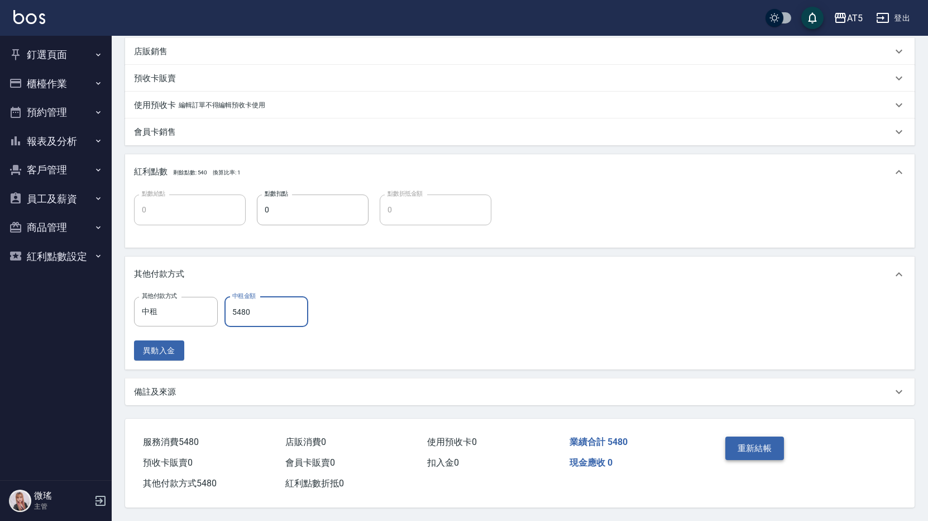
type input "5480"
click at [743, 443] on button "重新結帳" at bounding box center [754, 447] width 59 height 23
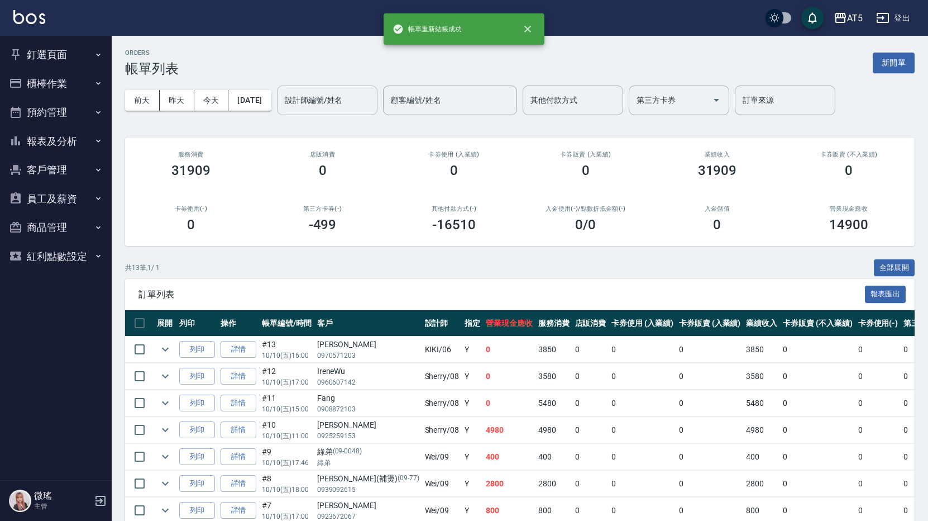
click at [330, 98] on input "設計師編號/姓名" at bounding box center [327, 100] width 90 height 20
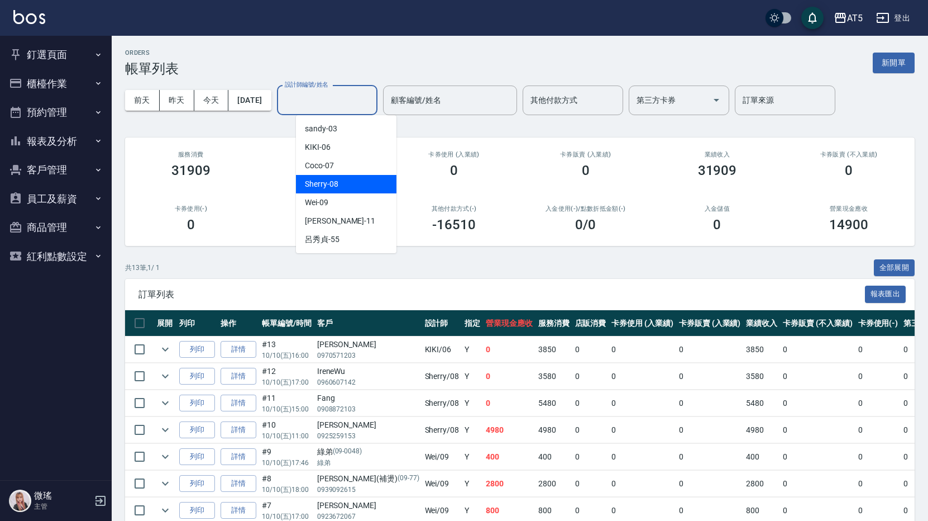
click at [356, 190] on div "Sherry -08" at bounding box center [346, 184] width 101 height 18
type input "Sherry-08"
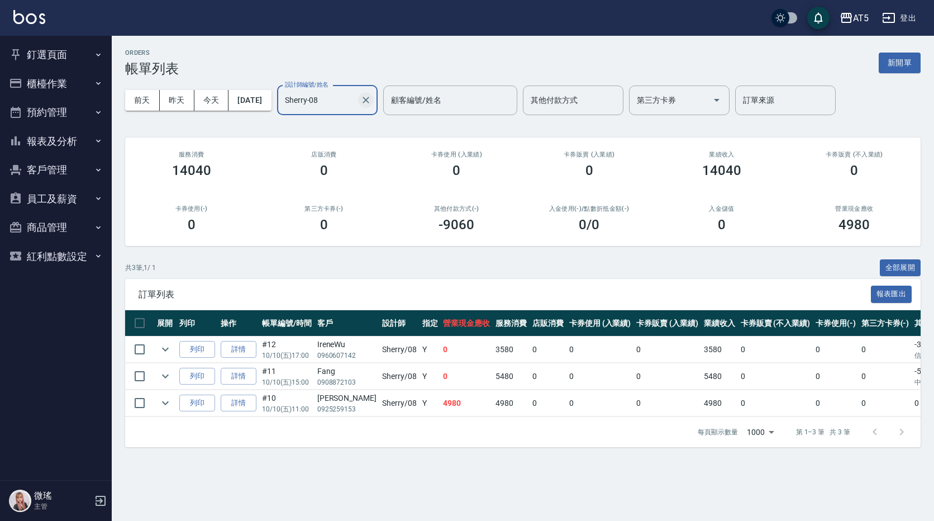
click at [371, 101] on icon "Clear" at bounding box center [365, 99] width 11 height 11
